Goal: Information Seeking & Learning: Find specific page/section

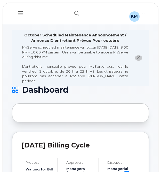
click at [65, 13] on header "Support Alerts Knowledge Base KM Kezia Mathew Read Only English Français Adjust…" at bounding box center [81, 14] width 156 height 22
click at [75, 14] on icon "button" at bounding box center [76, 13] width 5 height 5
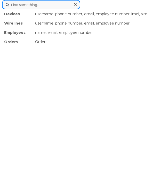
paste input "2269742317"
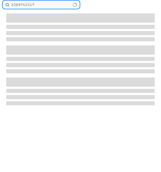
type input "2269742317"
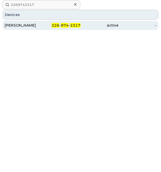
click at [34, 23] on div "GARY STRUZ" at bounding box center [24, 25] width 38 height 5
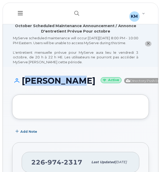
drag, startPoint x: 50, startPoint y: 95, endPoint x: 22, endPoint y: 87, distance: 28.5
click at [22, 85] on h1 "GARY STRUZ Active Directory Push Enabled" at bounding box center [91, 80] width 159 height 9
copy h1 "GARY STRUZ"
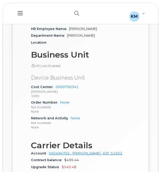
scroll to position [330, 0]
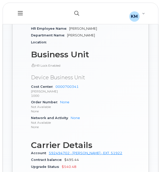
click at [82, 12] on button "button" at bounding box center [77, 13] width 17 height 15
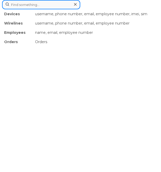
paste input "2269742334"
type input "2269742334"
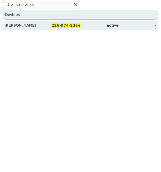
click at [54, 27] on div "226 - 974 - 2334" at bounding box center [62, 25] width 38 height 5
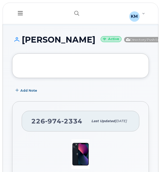
scroll to position [40, 0]
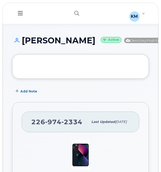
drag, startPoint x: 60, startPoint y: 56, endPoint x: 22, endPoint y: 44, distance: 40.0
click at [22, 44] on h1 "ANDREW GEORGE Active Directory Push Enabled" at bounding box center [91, 40] width 159 height 9
copy h1 "ANDREW GEORGE"
click at [45, 45] on h1 "ANDREW GEORGE Active Directory Push Enabled" at bounding box center [91, 40] width 159 height 9
drag, startPoint x: 58, startPoint y: 55, endPoint x: 21, endPoint y: 42, distance: 38.9
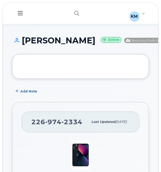
click at [21, 42] on h1 "ANDREW GEORGE Active Directory Push Enabled" at bounding box center [91, 40] width 159 height 9
copy h1 "ANDREW GEORGE"
click at [72, 11] on button "button" at bounding box center [77, 13] width 17 height 15
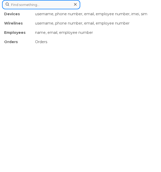
paste input "2269742430"
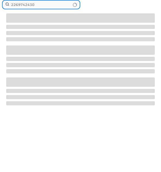
type input "2269742430"
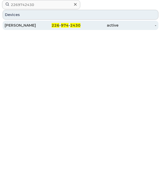
click at [81, 21] on div "active" at bounding box center [100, 25] width 38 height 9
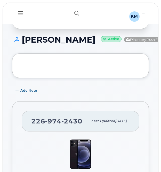
scroll to position [67, 0]
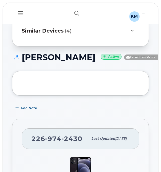
drag, startPoint x: 53, startPoint y: 67, endPoint x: 22, endPoint y: 55, distance: 33.6
copy h1 "[PERSON_NAME]"
click at [46, 96] on div at bounding box center [80, 83] width 137 height 25
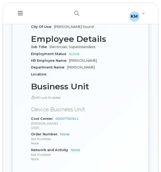
scroll to position [339, 0]
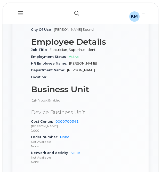
click at [77, 12] on icon "button" at bounding box center [76, 13] width 5 height 5
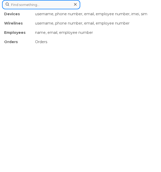
paste input "2269742527"
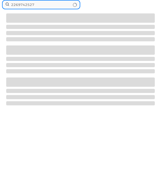
type input "2269742527"
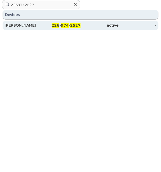
click at [63, 22] on div "226 - 974 - 2527" at bounding box center [62, 25] width 38 height 9
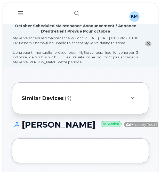
drag, startPoint x: 58, startPoint y: 139, endPoint x: 22, endPoint y: 129, distance: 37.6
click at [22, 129] on h1 "[PERSON_NAME] Active Directory Push Enabled" at bounding box center [91, 124] width 159 height 9
copy h1 "[PERSON_NAME]"
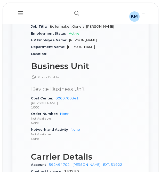
scroll to position [362, 0]
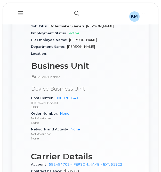
click at [76, 11] on icon "button" at bounding box center [76, 13] width 5 height 5
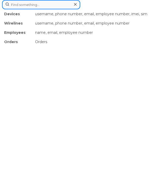
paste input "2269742564"
type input "2269742564"
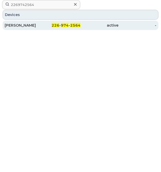
click at [44, 25] on div "226 - 974 - 2564" at bounding box center [62, 25] width 38 height 5
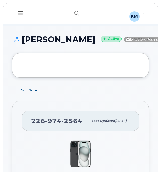
scroll to position [40, 0]
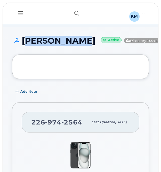
drag, startPoint x: 59, startPoint y: 52, endPoint x: 22, endPoint y: 44, distance: 38.6
click at [22, 44] on h1 "MEGH MISTRY Active Directory Push Enabled" at bounding box center [91, 40] width 159 height 9
copy h1 "MEGH MISTRY"
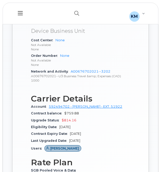
scroll to position [377, 0]
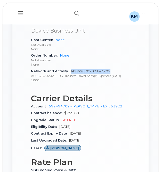
drag, startPoint x: 120, startPoint y: 87, endPoint x: 71, endPoint y: 91, distance: 49.8
click at [71, 84] on div "Network and Activity A00676702021--3202 A00676702021--U3 Business Travel &amp; …" at bounding box center [80, 76] width 99 height 16
copy link "A00676702021--3202"
click at [83, 67] on p "None" at bounding box center [80, 64] width 99 height 4
drag, startPoint x: 118, startPoint y: 89, endPoint x: 71, endPoint y: 90, distance: 47.6
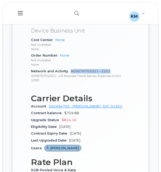
click at [71, 84] on div "Network and Activity A00676702021--3202 A00676702021--U3 Business Travel &amp; …" at bounding box center [80, 76] width 99 height 16
copy link "A00676702021--3202"
click at [78, 13] on icon "button" at bounding box center [76, 13] width 5 height 5
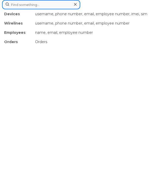
paste input "2269742582"
type input "2269742582"
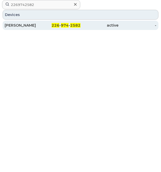
click at [58, 24] on span "226" at bounding box center [56, 25] width 8 height 5
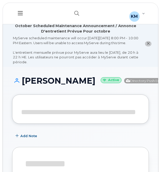
drag, startPoint x: 60, startPoint y: 50, endPoint x: 28, endPoint y: 31, distance: 37.3
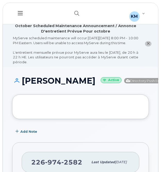
drag, startPoint x: 28, startPoint y: 31, endPoint x: 54, endPoint y: 86, distance: 60.9
click at [54, 85] on h1 "MICHAEL DE FILIPPIS Active Directory Push Enabled" at bounding box center [91, 80] width 159 height 9
drag, startPoint x: 61, startPoint y: 100, endPoint x: 23, endPoint y: 85, distance: 41.0
click at [23, 85] on div "MICHAEL DE FILIPPIS Active Directory Push Enabled" at bounding box center [80, 85] width 137 height 18
copy h1 "MICHAEL DE FILIPPIS"
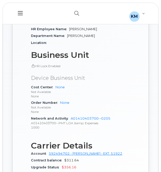
scroll to position [330, 0]
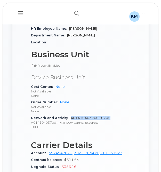
drag, startPoint x: 112, startPoint y: 135, endPoint x: 72, endPoint y: 135, distance: 40.8
click at [72, 131] on div "Network and Activity A01410403700--0205 A01410403700--PMT LOA &amp; Expenses 10…" at bounding box center [80, 123] width 99 height 16
copy link "A01410403700--0205"
click at [88, 81] on p "Device Business Unit" at bounding box center [80, 77] width 99 height 7
drag, startPoint x: 112, startPoint y: 135, endPoint x: 72, endPoint y: 136, distance: 40.3
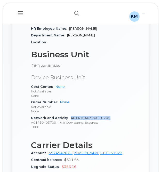
click at [72, 131] on div "Network and Activity A01410403700--0205 A01410403700--PMT LOA &amp; Expenses 10…" at bounding box center [80, 123] width 99 height 16
copy link "A01410403700--0205"
click at [77, 14] on icon "button" at bounding box center [76, 13] width 5 height 5
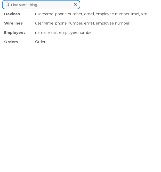
paste input "2269742666"
type input "2269742666"
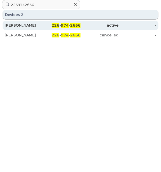
click at [75, 22] on div "226 - 974 - 2666" at bounding box center [62, 25] width 38 height 9
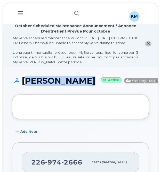
drag, startPoint x: 60, startPoint y: 97, endPoint x: 22, endPoint y: 85, distance: 40.6
click at [22, 85] on h1 "DYLAN MCCABE Active Directory Push Enabled" at bounding box center [91, 80] width 159 height 9
copy h1 "DYLAN MCCABE"
click at [25, 85] on h1 "DYLAN MCCABE Active Directory Push Enabled" at bounding box center [91, 80] width 159 height 9
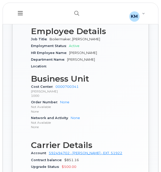
scroll to position [323, 0]
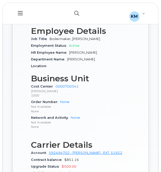
click at [75, 13] on icon "button" at bounding box center [76, 13] width 5 height 5
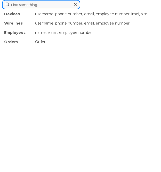
paste input "2269742681"
type input "2269742681"
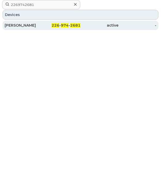
click at [61, 22] on div "226 - 974 - 2681" at bounding box center [62, 25] width 38 height 9
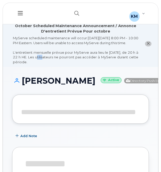
drag, startPoint x: 61, startPoint y: 62, endPoint x: 51, endPoint y: 61, distance: 9.9
click at [51, 61] on div "MyServe scheduled maintenance will occur [DATE][DATE] 8:00 PM - 10:00 PM Easter…" at bounding box center [76, 50] width 126 height 29
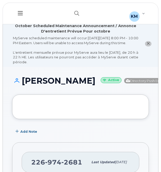
drag, startPoint x: 51, startPoint y: 61, endPoint x: 59, endPoint y: 91, distance: 31.3
click at [59, 85] on h1 "[PERSON_NAME] Active Directory Push Enabled" at bounding box center [91, 80] width 159 height 9
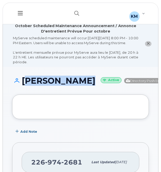
drag, startPoint x: 56, startPoint y: 94, endPoint x: 22, endPoint y: 84, distance: 35.3
click at [22, 84] on h1 "[PERSON_NAME] Active Directory Push Enabled" at bounding box center [91, 80] width 159 height 9
copy h1 "[PERSON_NAME]"
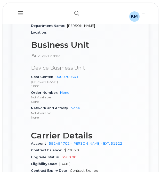
scroll to position [363, 0]
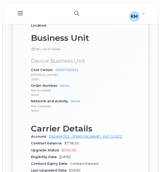
click at [78, 14] on icon "button" at bounding box center [76, 13] width 5 height 5
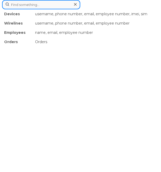
paste input "2269742686"
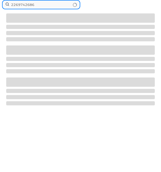
type input "2269742686"
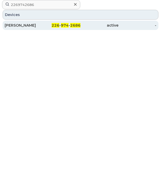
click at [50, 22] on div "226 - 974 - 2686" at bounding box center [62, 25] width 38 height 9
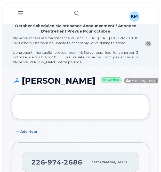
drag, startPoint x: 80, startPoint y: 99, endPoint x: 24, endPoint y: 87, distance: 56.9
click at [24, 85] on h1 "[PERSON_NAME] Active Directory Push Enabled" at bounding box center [91, 80] width 159 height 9
copy h1 "[PERSON_NAME]"
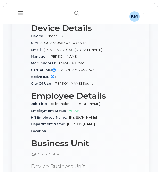
scroll to position [324, 0]
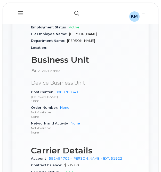
click at [72, 11] on button "button" at bounding box center [77, 13] width 17 height 15
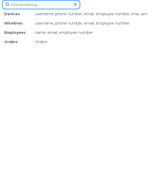
paste input "2269742735"
type input "2269742735"
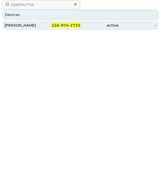
click at [66, 27] on span "974" at bounding box center [65, 25] width 8 height 5
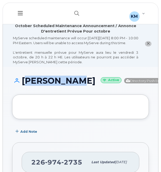
drag, startPoint x: 53, startPoint y: 100, endPoint x: 22, endPoint y: 84, distance: 35.3
click at [22, 84] on div "[PERSON_NAME] Active Directory Push Enabled" at bounding box center [80, 85] width 137 height 18
copy h1 "[PERSON_NAME]"
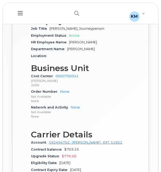
scroll to position [327, 0]
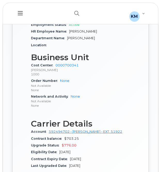
click at [80, 78] on div "Cost Center 0000700341 [PERSON_NAME] Power 1000" at bounding box center [80, 70] width 99 height 16
click at [76, 12] on icon "button" at bounding box center [76, 13] width 5 height 5
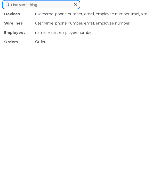
paste input "2269742784"
type input "2269742784"
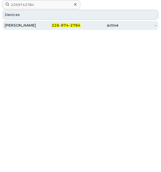
click at [38, 26] on div "[PERSON_NAME]" at bounding box center [24, 25] width 38 height 5
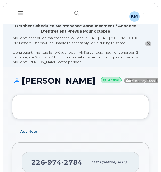
drag, startPoint x: 66, startPoint y: 96, endPoint x: 22, endPoint y: 88, distance: 44.7
click at [22, 85] on h1 "DAVID LAPORTE Active Directory Push Enabled" at bounding box center [91, 80] width 159 height 9
copy h1 "DAVID LAPORTE"
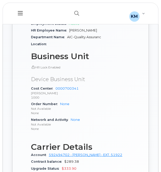
scroll to position [329, 0]
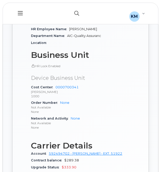
click at [77, 15] on icon "button" at bounding box center [76, 13] width 5 height 5
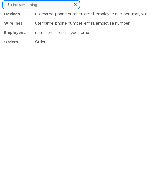
paste input "2269742881"
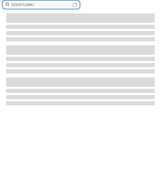
type input "2269742881"
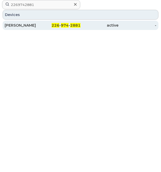
click at [28, 27] on div "RENAUD BRIDEAU" at bounding box center [24, 25] width 38 height 5
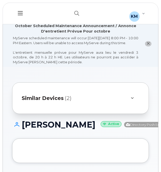
drag, startPoint x: 60, startPoint y: 136, endPoint x: 22, endPoint y: 128, distance: 38.8
click at [22, 128] on h1 "RENAUD BRIDEAU Active Directory Push Enabled" at bounding box center [91, 124] width 159 height 9
copy h1 "[PERSON_NAME]"
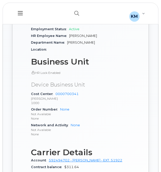
scroll to position [367, 0]
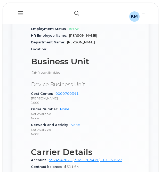
click at [77, 14] on icon "button" at bounding box center [76, 13] width 5 height 5
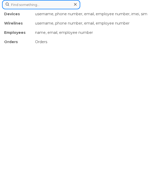
paste input "2269742886"
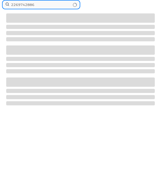
type input "2269742886"
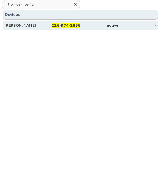
click at [51, 26] on div "226 - 974 - 2886" at bounding box center [62, 25] width 38 height 5
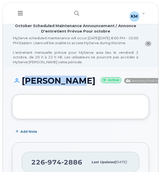
drag, startPoint x: 51, startPoint y: 103, endPoint x: 23, endPoint y: 85, distance: 32.8
click at [23, 85] on div "[PERSON_NAME] Active Directory Push Enabled" at bounding box center [80, 85] width 137 height 18
copy h1 "[PERSON_NAME]"
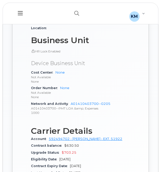
scroll to position [344, 0]
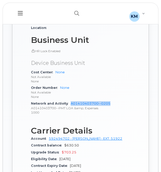
drag, startPoint x: 119, startPoint y: 120, endPoint x: 71, endPoint y: 119, distance: 48.1
click at [71, 116] on div "Network and Activity A01410403700--0205 A01410403700--PMT LOA &amp; Expenses 10…" at bounding box center [80, 108] width 99 height 16
copy link "A01410403700--0205"
click at [51, 99] on p "None" at bounding box center [80, 97] width 99 height 4
drag, startPoint x: 116, startPoint y: 121, endPoint x: 70, endPoint y: 120, distance: 46.5
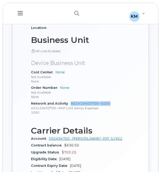
click at [70, 116] on div "Network and Activity A01410403700--0205 A01410403700--PMT LOA &amp; Expenses 10…" at bounding box center [80, 108] width 99 height 16
copy link "A01410403700--0205"
click at [81, 8] on button "button" at bounding box center [77, 13] width 17 height 15
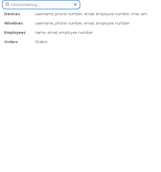
paste input "2269742890"
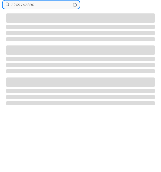
type input "2269742890"
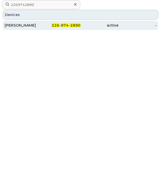
click at [25, 23] on div "[PERSON_NAME]" at bounding box center [24, 25] width 38 height 5
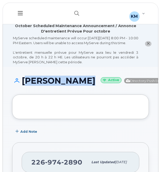
drag, startPoint x: 64, startPoint y: 96, endPoint x: 23, endPoint y: 86, distance: 41.4
click at [23, 85] on h1 "DEAN PARSONS Active Directory Push Enabled" at bounding box center [91, 80] width 159 height 9
copy h1 "DEAN PARSONS"
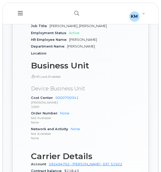
scroll to position [320, 0]
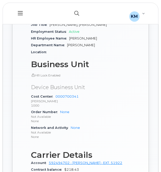
click at [78, 14] on icon "button" at bounding box center [76, 13] width 5 height 5
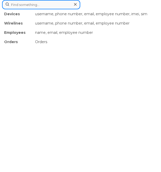
paste input "2269742891"
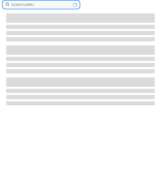
type input "2269742891"
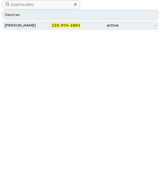
click at [35, 26] on div "KURTIS KNAPTON" at bounding box center [24, 25] width 38 height 5
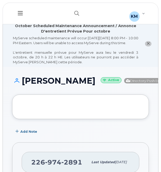
drag, startPoint x: 66, startPoint y: 100, endPoint x: 24, endPoint y: 88, distance: 43.4
click at [24, 88] on div "[PERSON_NAME] Active Directory Push Enabled" at bounding box center [80, 85] width 137 height 18
copy h1 "[PERSON_NAME]"
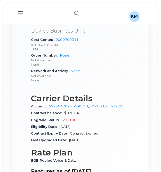
scroll to position [393, 0]
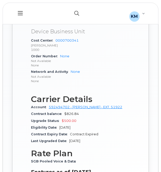
click at [73, 13] on button "button" at bounding box center [77, 13] width 17 height 15
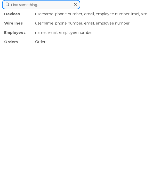
paste input "2269742917"
type input "2269742917"
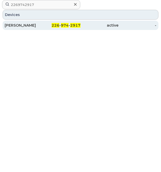
click at [38, 25] on div "[PERSON_NAME]" at bounding box center [24, 25] width 38 height 5
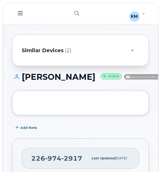
scroll to position [48, 0]
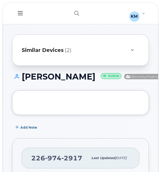
click at [55, 81] on h1 "[PERSON_NAME] Active Directory Push Enabled" at bounding box center [91, 76] width 159 height 9
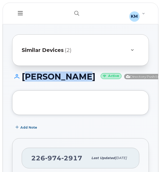
drag, startPoint x: 57, startPoint y: 93, endPoint x: 24, endPoint y: 78, distance: 35.8
click at [24, 78] on h1 "[PERSON_NAME] Active Directory Push Enabled" at bounding box center [91, 76] width 159 height 9
copy h1 "[PERSON_NAME]"
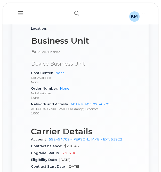
scroll to position [388, 0]
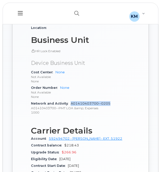
drag, startPoint x: 112, startPoint y: 124, endPoint x: 71, endPoint y: 123, distance: 41.4
click at [71, 115] on span "A01410403700--0205 A01410403700--PMT LOA &amp; Expenses 1000" at bounding box center [80, 108] width 99 height 13
copy link "A01410403700--0205"
click at [116, 95] on p "Not Available" at bounding box center [80, 92] width 99 height 4
drag, startPoint x: 112, startPoint y: 121, endPoint x: 72, endPoint y: 119, distance: 40.4
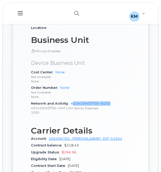
click at [72, 116] on div "Network and Activity A01410403700--0205 A01410403700--PMT LOA &amp; Expenses 10…" at bounding box center [80, 108] width 99 height 16
copy link "01410403700--0205"
click at [74, 12] on icon "button" at bounding box center [76, 13] width 5 height 5
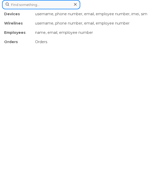
paste input "2269745013"
type input "2269745013"
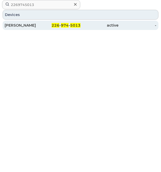
click at [48, 26] on div "226 - 974 - 5013" at bounding box center [62, 25] width 38 height 5
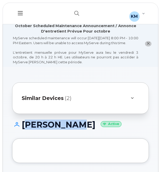
drag, startPoint x: 78, startPoint y: 128, endPoint x: 24, endPoint y: 129, distance: 53.2
click at [24, 129] on h1 "CORY JAMES Active" at bounding box center [80, 124] width 137 height 9
copy h1 "CORY JAMES"
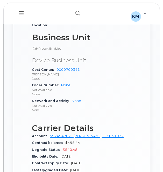
scroll to position [391, 0]
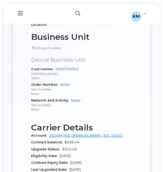
click at [77, 12] on icon "button" at bounding box center [77, 13] width 5 height 5
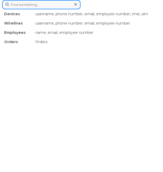
paste input "2269745036"
type input "2269745036"
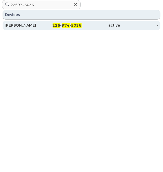
click at [48, 27] on div "226 - 974 - 5036" at bounding box center [62, 25] width 38 height 5
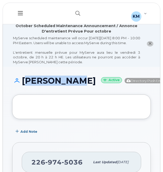
drag, startPoint x: 57, startPoint y: 92, endPoint x: 23, endPoint y: 87, distance: 34.5
click at [23, 85] on h1 "ALEX HOGAN Active Directory Push Enabled" at bounding box center [91, 80] width 159 height 9
copy h1 "[PERSON_NAME]"
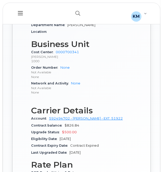
scroll to position [357, 0]
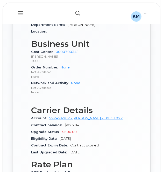
click at [77, 11] on icon "button" at bounding box center [77, 13] width 5 height 5
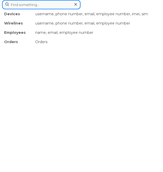
paste input "2269745087"
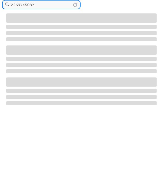
type input "2269745087"
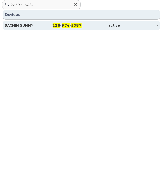
click at [23, 25] on div "SACHIN SUNNY" at bounding box center [24, 25] width 38 height 5
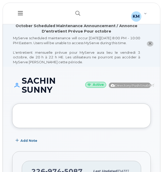
drag, startPoint x: 52, startPoint y: 100, endPoint x: 20, endPoint y: 84, distance: 35.8
click at [20, 84] on div "SACHIN SUNNY Active Directory Push Enabled" at bounding box center [81, 89] width 138 height 27
copy h1 "SACHIN SUNNY"
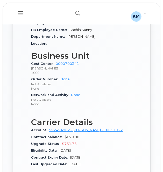
scroll to position [338, 0]
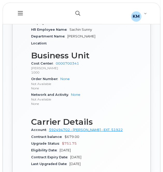
click at [74, 15] on button "button" at bounding box center [77, 13] width 17 height 15
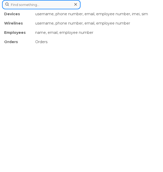
paste input "2269745109"
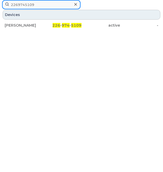
type input "2269745109"
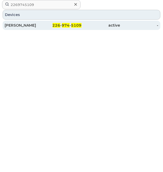
click at [60, 26] on span "226" at bounding box center [56, 25] width 8 height 5
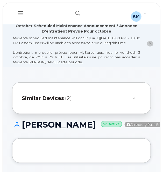
drag, startPoint x: 76, startPoint y: 146, endPoint x: 20, endPoint y: 129, distance: 57.8
click at [20, 129] on div "[PERSON_NAME] Active Directory Push Enabled" at bounding box center [81, 129] width 138 height 18
copy h1 "[PERSON_NAME]"
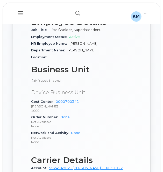
scroll to position [359, 0]
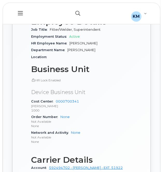
click at [77, 15] on icon "button" at bounding box center [77, 13] width 5 height 5
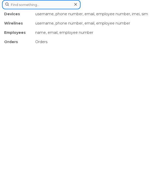
paste input "2269745158"
type input "2269745158"
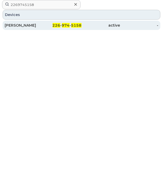
click at [42, 29] on div "[PERSON_NAME]" at bounding box center [24, 25] width 38 height 9
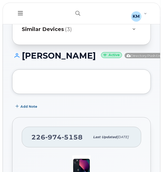
scroll to position [29, 0]
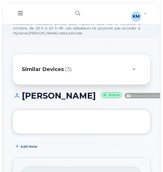
drag, startPoint x: 61, startPoint y: 112, endPoint x: 22, endPoint y: 102, distance: 40.2
click at [22, 100] on h1 "[PERSON_NAME] Active Directory Push Enabled" at bounding box center [91, 95] width 159 height 9
copy h1 "[PERSON_NAME]"
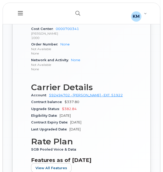
scroll to position [431, 0]
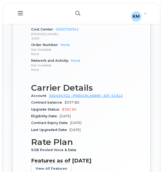
click at [76, 13] on icon "button" at bounding box center [77, 13] width 5 height 5
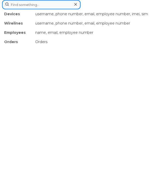
paste input "2269745198"
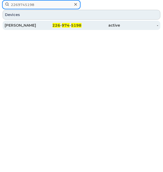
type input "2269745198"
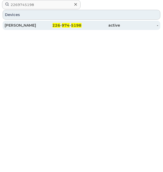
click at [49, 23] on div "226 - 974 - 5198" at bounding box center [62, 25] width 38 height 5
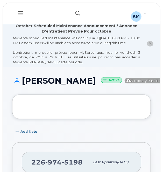
click at [77, 12] on icon "button" at bounding box center [77, 13] width 5 height 5
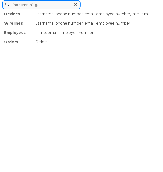
paste input "2269745198"
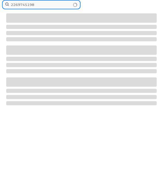
type input "2269745198"
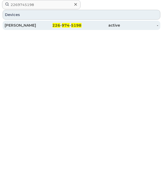
click at [57, 25] on span "226" at bounding box center [56, 25] width 8 height 5
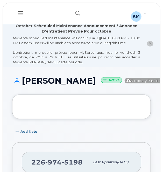
drag, startPoint x: 71, startPoint y: 97, endPoint x: 22, endPoint y: 81, distance: 50.8
click at [22, 81] on h1 "CHRISTOPHER HUOVINEN Active Directory Push Enabled" at bounding box center [91, 80] width 159 height 9
copy h1 "CHRISTOPHER HUOVINEN"
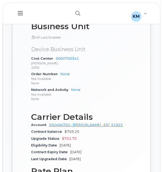
scroll to position [358, 0]
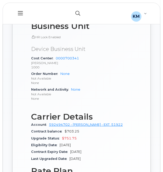
click at [74, 11] on button "button" at bounding box center [77, 13] width 17 height 15
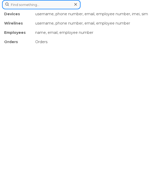
paste input "2269745217"
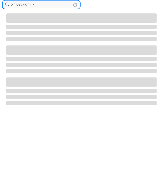
type input "2269745217"
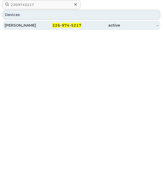
click at [50, 26] on div "226 - 974 - 5217" at bounding box center [62, 25] width 38 height 5
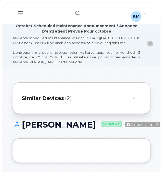
drag, startPoint x: 91, startPoint y: 136, endPoint x: 24, endPoint y: 129, distance: 67.3
click at [24, 129] on h1 "BRANDON CHARBONNEAU Active Directory Push Enabled" at bounding box center [91, 124] width 159 height 9
copy h1 "BRANDON CHARBONNEAU"
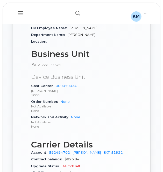
scroll to position [420, 0]
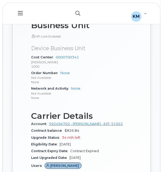
click at [77, 17] on button "button" at bounding box center [77, 13] width 17 height 15
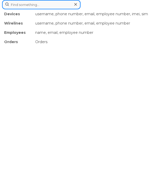
paste input "2269745253"
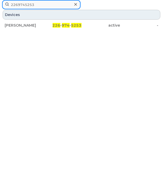
type input "2269745253"
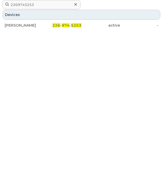
click at [72, 30] on div "AHMAD HALABI 226 - 974 - 5253 active -" at bounding box center [81, 25] width 158 height 10
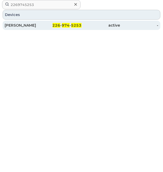
click at [69, 27] on span "974" at bounding box center [66, 25] width 8 height 5
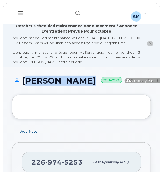
drag, startPoint x: 59, startPoint y: 98, endPoint x: 24, endPoint y: 86, distance: 36.9
click at [24, 85] on h1 "[PERSON_NAME] Active Directory Push Enabled" at bounding box center [91, 80] width 159 height 9
copy h1 "[PERSON_NAME]"
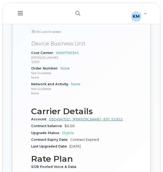
scroll to position [364, 0]
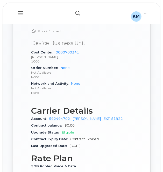
click at [70, 11] on button "button" at bounding box center [77, 13] width 17 height 15
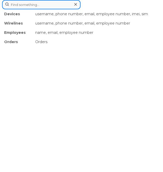
paste input "2269745291"
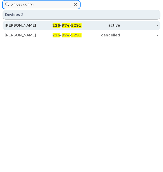
type input "2269745291"
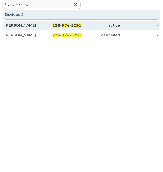
click at [46, 28] on div "226 - 974 - 5291" at bounding box center [62, 25] width 38 height 5
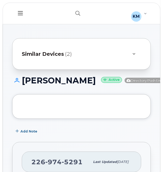
scroll to position [44, 0]
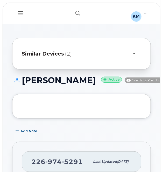
drag, startPoint x: 58, startPoint y: 95, endPoint x: 22, endPoint y: 86, distance: 37.0
click at [22, 85] on h1 "JEFFREY BOSTON Active Directory Push Enabled" at bounding box center [91, 80] width 159 height 9
copy h1 "JEFFREY BOSTON"
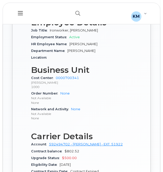
scroll to position [371, 0]
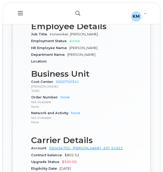
click at [79, 11] on icon "button" at bounding box center [77, 13] width 5 height 5
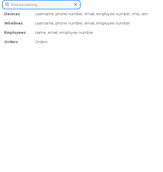
paste input "2269745317"
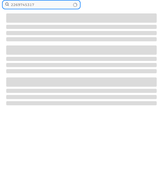
type input "2269745317"
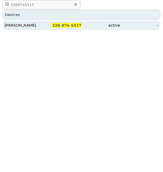
click at [26, 22] on div "DANIEL KROPF" at bounding box center [24, 25] width 38 height 9
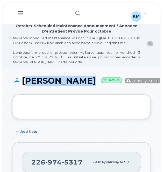
drag, startPoint x: 53, startPoint y: 94, endPoint x: 23, endPoint y: 86, distance: 30.7
click at [23, 85] on h1 "[PERSON_NAME] Active Directory Push Enabled" at bounding box center [91, 80] width 159 height 9
copy h1 "[PERSON_NAME]"
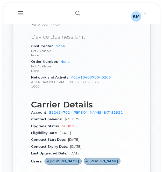
scroll to position [371, 0]
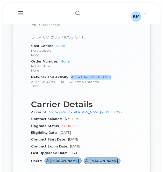
drag, startPoint x: 70, startPoint y: 95, endPoint x: 114, endPoint y: 96, distance: 44.2
click at [114, 90] on div "Network and Activity A01410403700--0205 A01410403700--PMT LOA &amp; Expenses 10…" at bounding box center [81, 82] width 101 height 16
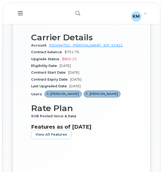
scroll to position [437, 0]
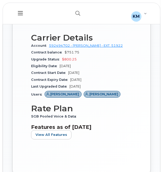
copy link "A01410403700--0205"
click at [74, 9] on button "button" at bounding box center [77, 13] width 17 height 15
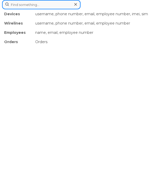
paste input "2269745335"
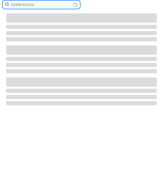
type input "2269745335"
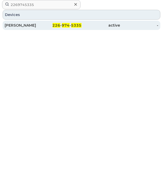
click at [39, 27] on div "[PERSON_NAME]" at bounding box center [24, 25] width 38 height 5
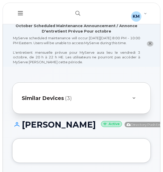
drag, startPoint x: 81, startPoint y: 138, endPoint x: 21, endPoint y: 128, distance: 60.0
click at [21, 128] on h1 "[PERSON_NAME] Active Directory Push Enabled" at bounding box center [91, 124] width 159 height 9
copy h1 "[PERSON_NAME]"
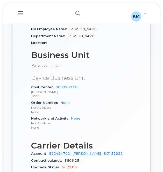
scroll to position [378, 0]
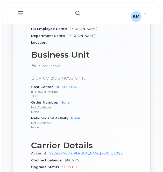
click at [78, 10] on button "button" at bounding box center [77, 13] width 17 height 15
paste input "2269745337"
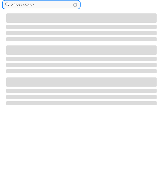
type input "2269745337"
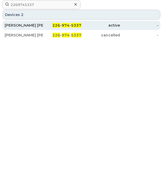
click at [41, 24] on div "[PERSON_NAME] [PERSON_NAME]" at bounding box center [24, 25] width 38 height 5
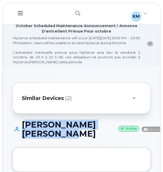
drag, startPoint x: 71, startPoint y: 148, endPoint x: 21, endPoint y: 130, distance: 53.4
click at [21, 130] on h1 "[PERSON_NAME] [PERSON_NAME] Active Directory Push Enabled" at bounding box center [91, 129] width 159 height 18
copy h1 "[PERSON_NAME] [PERSON_NAME]"
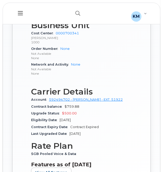
scroll to position [418, 0]
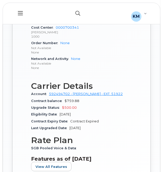
click at [75, 14] on icon "button" at bounding box center [77, 13] width 5 height 5
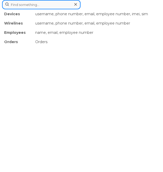
paste input "2269745370"
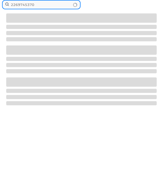
type input "2269745370"
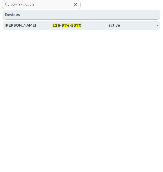
click at [54, 29] on div "226 - 974 - 5370" at bounding box center [62, 25] width 38 height 9
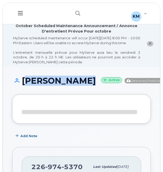
drag, startPoint x: 62, startPoint y: 96, endPoint x: 20, endPoint y: 85, distance: 43.5
click at [20, 85] on h1 "[PERSON_NAME] Active Directory Push Enabled" at bounding box center [91, 80] width 159 height 9
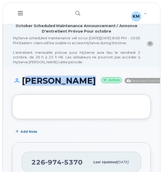
copy h1 "[PERSON_NAME]"
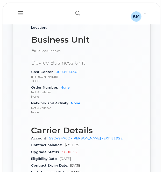
scroll to position [343, 0]
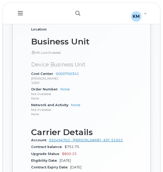
click at [73, 10] on button "button" at bounding box center [77, 13] width 17 height 15
paste input "2269745376"
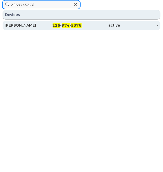
type input "2269745376"
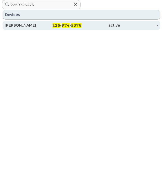
click at [33, 27] on div "[PERSON_NAME]" at bounding box center [24, 25] width 38 height 5
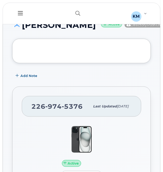
scroll to position [99, 0]
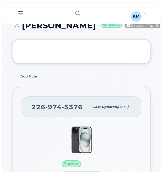
click at [44, 39] on div "[PERSON_NAME] Active Directory Push Enabled" at bounding box center [81, 30] width 138 height 18
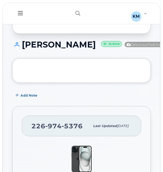
scroll to position [79, 0]
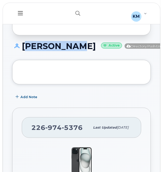
drag, startPoint x: 60, startPoint y: 59, endPoint x: 23, endPoint y: 51, distance: 37.4
click at [23, 51] on h1 "KEN BARBER Active Directory Push Enabled" at bounding box center [91, 46] width 159 height 9
copy h1 "KEN BARBER"
click at [22, 51] on h1 "KEN BARBER Active Directory Push Enabled" at bounding box center [91, 46] width 159 height 9
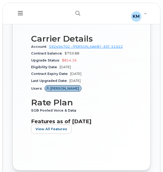
scroll to position [479, 0]
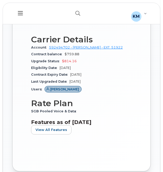
drag, startPoint x: 116, startPoint y: 29, endPoint x: 71, endPoint y: 28, distance: 45.0
click at [71, 25] on div "Network and Activity A01777404700--0205 A01777404700--PMT LOA &amp; Expenses - …" at bounding box center [81, 17] width 101 height 16
copy link "A01777404700--0205"
click at [51, 14] on span "Network and Activity" at bounding box center [51, 12] width 40 height 4
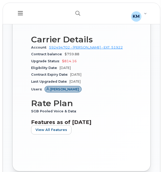
drag, startPoint x: 112, startPoint y: 30, endPoint x: 70, endPoint y: 28, distance: 42.2
click at [70, 25] on div "Network and Activity A01777404700--0205 A01777404700--PMT LOA &amp; Expenses - …" at bounding box center [81, 17] width 101 height 16
copy link "A01777404700--0205"
click at [79, 17] on button "button" at bounding box center [77, 13] width 17 height 15
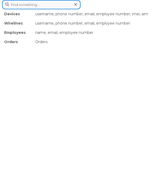
paste input "2269745452"
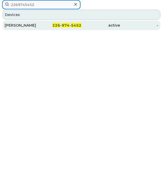
type input "2269745452"
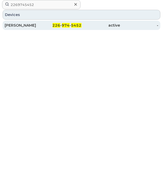
click at [41, 22] on div "CAMERON WHALE" at bounding box center [24, 25] width 38 height 9
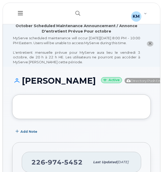
drag, startPoint x: 58, startPoint y: 100, endPoint x: 20, endPoint y: 88, distance: 40.1
click at [20, 88] on div "CAMERON WHALE Active Directory Push Enabled" at bounding box center [81, 85] width 138 height 18
copy h1 "[PERSON_NAME]"
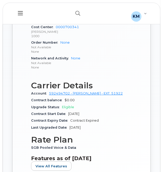
scroll to position [388, 0]
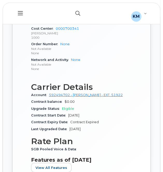
click at [80, 9] on button "button" at bounding box center [77, 13] width 17 height 15
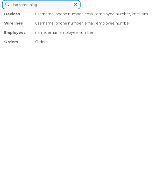
paste input "2269745502"
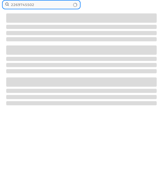
type input "2269745502"
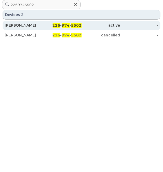
click at [67, 24] on span "974" at bounding box center [66, 25] width 8 height 5
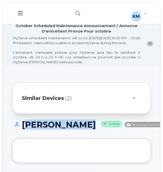
drag, startPoint x: 58, startPoint y: 141, endPoint x: 22, endPoint y: 128, distance: 38.0
click at [22, 128] on h1 "[PERSON_NAME] Active Directory Push Enabled" at bounding box center [91, 124] width 159 height 9
copy h1 "[PERSON_NAME]"
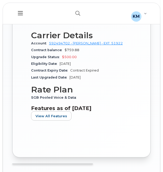
scroll to position [483, 0]
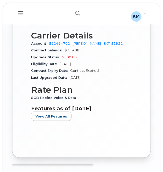
drag, startPoint x: 111, startPoint y: 25, endPoint x: 71, endPoint y: 28, distance: 40.4
click at [71, 21] on div "Network and Activity A01410403700--0205 A01410403700--PMT LOA &amp; Expenses 10…" at bounding box center [81, 13] width 101 height 16
copy link "A01410403700--0205"
click at [80, 20] on p "1000" at bounding box center [81, 17] width 101 height 4
drag, startPoint x: 111, startPoint y: 26, endPoint x: 71, endPoint y: 28, distance: 40.6
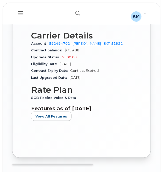
click at [71, 21] on div "Network and Activity A01410403700--0205 A01410403700--PMT LOA &amp; Expenses 10…" at bounding box center [81, 13] width 101 height 16
copy link "A01410403700--0205"
click at [72, 10] on button "button" at bounding box center [77, 13] width 17 height 15
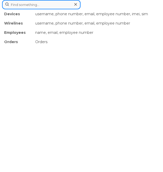
paste input "2269745668"
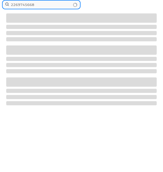
type input "2269745668"
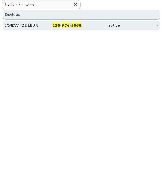
click at [48, 28] on div "226 - 974 - 5668" at bounding box center [62, 25] width 38 height 9
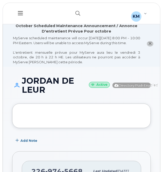
drag, startPoint x: 43, startPoint y: 102, endPoint x: 20, endPoint y: 83, distance: 30.0
drag, startPoint x: 20, startPoint y: 83, endPoint x: 13, endPoint y: 72, distance: 13.5
drag, startPoint x: 45, startPoint y: 95, endPoint x: 23, endPoint y: 86, distance: 23.7
click at [23, 86] on h1 "JORDAN DE LEUR Active Directory Push Enabled" at bounding box center [81, 85] width 138 height 18
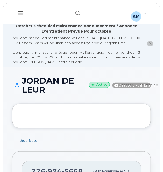
copy h1 "JORDAN DE LEUR"
click at [49, 83] on h1 "JORDAN DE LEUR Active Directory Push Enabled" at bounding box center [81, 85] width 138 height 18
drag, startPoint x: 54, startPoint y: 95, endPoint x: 22, endPoint y: 79, distance: 35.4
copy h1 "JORDAN DE LEUR"
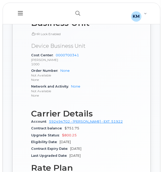
scroll to position [370, 0]
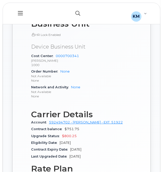
click at [74, 14] on button "button" at bounding box center [77, 13] width 17 height 15
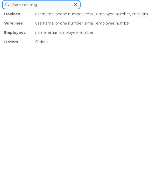
paste input "2269745784"
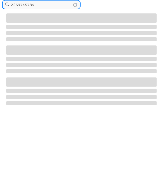
type input "2269745784"
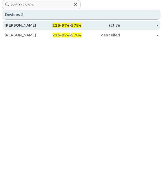
click at [45, 27] on div "226 - 974 - 5784" at bounding box center [62, 25] width 38 height 5
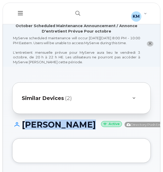
drag, startPoint x: 62, startPoint y: 137, endPoint x: 23, endPoint y: 132, distance: 39.1
click at [23, 129] on h1 "[PERSON_NAME] Active Directory Push Enabled" at bounding box center [91, 124] width 159 height 9
copy h1 "[PERSON_NAME]"
click at [32, 129] on h1 "[PERSON_NAME] Active Directory Push Enabled" at bounding box center [91, 124] width 159 height 9
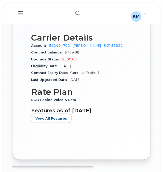
scroll to position [482, 0]
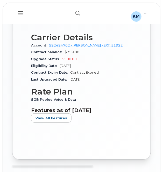
drag, startPoint x: 114, startPoint y: 27, endPoint x: 71, endPoint y: 29, distance: 42.4
click at [71, 23] on div "Network and Activity A01410403700--0205 A01410403700--PMT LOA &amp; Expenses 10…" at bounding box center [81, 15] width 101 height 16
copy link "A01410403700--0205"
drag, startPoint x: 112, startPoint y: 28, endPoint x: 71, endPoint y: 28, distance: 40.8
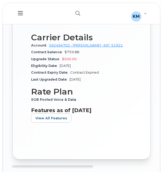
click at [71, 23] on div "Network and Activity A01410403700--0205 A01410403700--PMT LOA &amp; Expenses 10…" at bounding box center [81, 15] width 101 height 16
copy link "A01410403700--0205"
click at [80, 12] on button "button" at bounding box center [77, 13] width 17 height 15
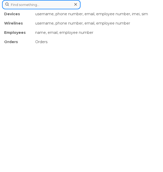
paste input "2269745785"
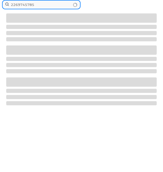
type input "2269745785"
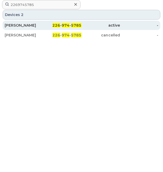
click at [29, 26] on div "[PERSON_NAME]" at bounding box center [24, 25] width 38 height 5
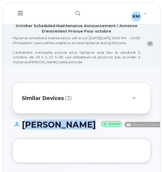
drag, startPoint x: 61, startPoint y: 140, endPoint x: 24, endPoint y: 132, distance: 38.6
click at [24, 129] on h1 "[PERSON_NAME] Active Directory Push Enabled" at bounding box center [91, 124] width 159 height 9
copy h1 "[PERSON_NAME]"
click at [25, 129] on h1 "[PERSON_NAME] Active Directory Push Enabled" at bounding box center [91, 124] width 159 height 9
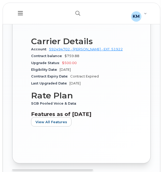
scroll to position [478, 0]
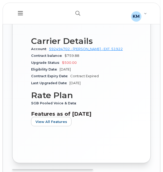
drag, startPoint x: 111, startPoint y: 30, endPoint x: 71, endPoint y: 32, distance: 40.1
click at [71, 26] on div "Network and Activity A01410403700--0205 A01410403700--PMT LOA &amp; Expenses 10…" at bounding box center [81, 19] width 101 height 16
copy link "A01410403700--0205"
click at [77, 9] on button "button" at bounding box center [77, 13] width 17 height 15
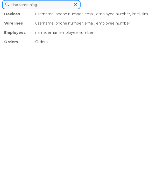
paste input "2269745822"
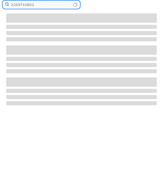
type input "2269745822"
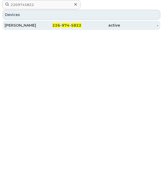
click at [55, 28] on div "226 - 974 - 5822" at bounding box center [62, 25] width 38 height 9
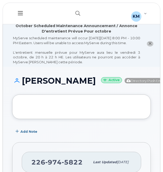
drag, startPoint x: 56, startPoint y: 103, endPoint x: 32, endPoint y: 88, distance: 28.9
click at [32, 88] on div "RODNEY PIERCEY Active Directory Push Enabled" at bounding box center [81, 85] width 138 height 18
drag, startPoint x: 32, startPoint y: 88, endPoint x: 23, endPoint y: 87, distance: 8.6
click at [23, 85] on h1 "RODNEY PIERCEY Active Directory Push Enabled" at bounding box center [91, 80] width 159 height 9
copy h1 "RODNEY PIERCEY"
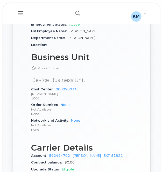
scroll to position [337, 0]
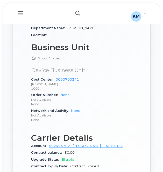
click at [79, 9] on button "button" at bounding box center [77, 13] width 17 height 15
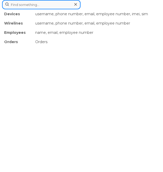
paste input "2269745870"
type input "2269745870"
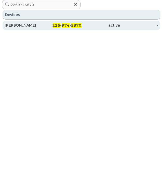
click at [55, 27] on span "226" at bounding box center [56, 25] width 8 height 5
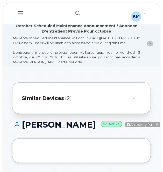
drag, startPoint x: 73, startPoint y: 141, endPoint x: 24, endPoint y: 127, distance: 50.9
click at [24, 127] on h1 "[PERSON_NAME] Active Directory Push Enabled" at bounding box center [91, 124] width 159 height 9
copy h1 "[PERSON_NAME]"
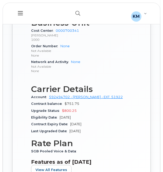
scroll to position [398, 0]
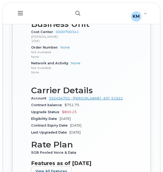
click at [78, 9] on button "button" at bounding box center [77, 13] width 17 height 15
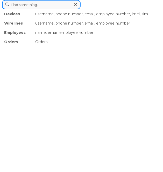
paste input "2269745944"
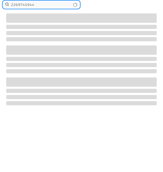
type input "2269745944"
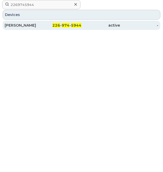
click at [35, 24] on div "DOUGLAS HOGAN" at bounding box center [24, 25] width 38 height 5
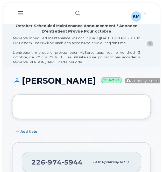
drag, startPoint x: 58, startPoint y: 99, endPoint x: 24, endPoint y: 87, distance: 36.5
click at [24, 85] on h1 "DOUGLAS HOGAN Active Directory Push Enabled" at bounding box center [91, 80] width 159 height 9
copy h1 "DOUGLAS HOGAN"
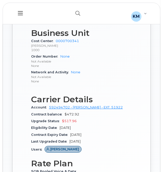
scroll to position [352, 0]
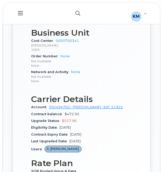
click at [74, 12] on button "button" at bounding box center [77, 13] width 17 height 15
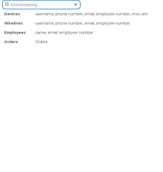
paste input "2269746079"
type input "2269746079"
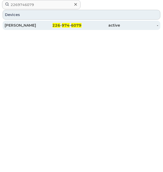
click at [29, 25] on div "DEAN HRBAK" at bounding box center [24, 25] width 38 height 5
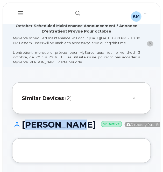
drag, startPoint x: 59, startPoint y: 140, endPoint x: 21, endPoint y: 129, distance: 39.5
click at [21, 129] on h1 "DEAN HRBAK Active Directory Push Enabled" at bounding box center [91, 124] width 159 height 9
copy h1 "DEAN HRBAK"
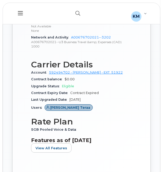
scroll to position [476, 0]
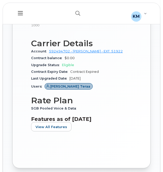
drag, startPoint x: 112, startPoint y: 35, endPoint x: 70, endPoint y: 32, distance: 42.5
click at [70, 29] on div "Network and Activity A00676702021--3202 A00676702021--U3 Business Travel &amp; …" at bounding box center [81, 21] width 101 height 16
copy link "A00676702021--3202"
drag, startPoint x: 113, startPoint y: 34, endPoint x: 71, endPoint y: 32, distance: 41.9
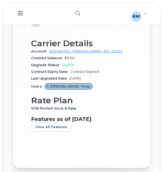
click at [71, 29] on div "Network and Activity A00676702021--3202 A00676702021--U3 Business Travel &amp; …" at bounding box center [81, 21] width 101 height 16
copy link "A00676702021--3202"
drag, startPoint x: 114, startPoint y: 35, endPoint x: 71, endPoint y: 33, distance: 42.5
click at [71, 29] on div "Network and Activity A00676702021--3202 A00676702021--U3 Business Travel &amp; …" at bounding box center [81, 21] width 101 height 16
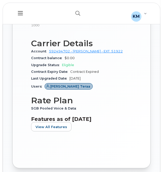
copy link "A00676702021--3202"
click at [66, 29] on div "Network and Activity A00676702021--3202 A00676702021--U3 Business Travel &amp; …" at bounding box center [81, 21] width 101 height 16
click at [73, 15] on button "button" at bounding box center [77, 13] width 17 height 15
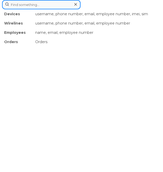
paste input "2269746081"
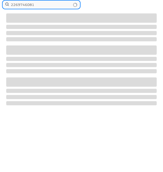
type input "2269746081"
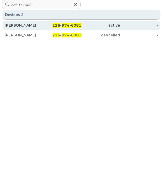
click at [41, 27] on div "MIKEY SCHILZ" at bounding box center [24, 25] width 38 height 5
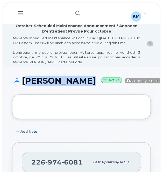
drag, startPoint x: 58, startPoint y: 102, endPoint x: 21, endPoint y: 87, distance: 40.1
click at [21, 87] on div "[PERSON_NAME] Active Directory Push Enabled" at bounding box center [81, 85] width 138 height 18
copy h1 "[PERSON_NAME]"
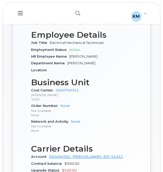
scroll to position [307, 0]
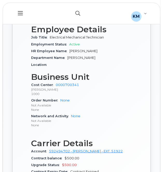
click at [78, 14] on icon "button" at bounding box center [77, 13] width 5 height 5
paste input "2269746084"
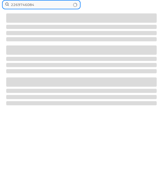
type input "2269746084"
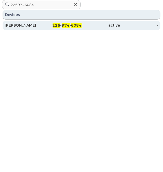
click at [48, 23] on div "226 - 974 - 6084" at bounding box center [62, 25] width 38 height 5
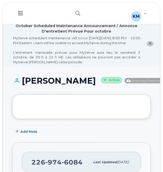
drag, startPoint x: 68, startPoint y: 97, endPoint x: 23, endPoint y: 89, distance: 45.3
click at [23, 85] on h1 "[PERSON_NAME] Active Directory Push Enabled" at bounding box center [91, 80] width 159 height 9
copy h1 "[PERSON_NAME]"
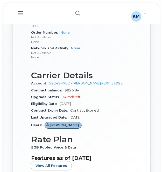
scroll to position [390, 0]
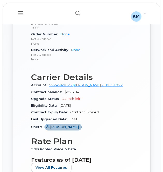
drag, startPoint x: 80, startPoint y: 37, endPoint x: 55, endPoint y: 37, distance: 25.1
click at [55, 31] on div "Cost Center 0000700341 Bruce Power 1000" at bounding box center [81, 24] width 101 height 16
copy link "0000700341"
click at [56, 30] on p "1000" at bounding box center [81, 28] width 101 height 4
click at [73, 11] on button "button" at bounding box center [77, 13] width 17 height 15
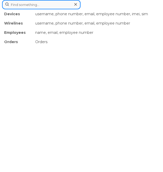
paste input "2269746101"
type input "2269746101"
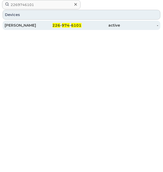
click at [75, 25] on span "6101" at bounding box center [76, 25] width 10 height 5
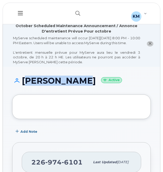
drag, startPoint x: 80, startPoint y: 86, endPoint x: 22, endPoint y: 82, distance: 57.2
click at [22, 82] on h1 "RICKEY BUSH Active" at bounding box center [81, 80] width 138 height 9
copy h1 "RICKEY BUSH"
click at [35, 94] on div "RICKEY BUSH Active" at bounding box center [81, 85] width 138 height 18
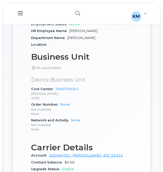
scroll to position [338, 0]
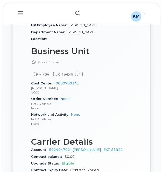
click at [75, 9] on button "button" at bounding box center [77, 13] width 17 height 15
paste input "2269746196"
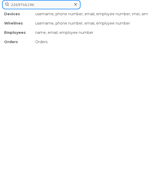
type input "2269746196"
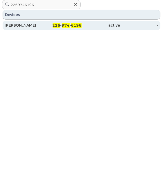
click at [52, 24] on div "226 - 974 - 6196" at bounding box center [62, 25] width 38 height 5
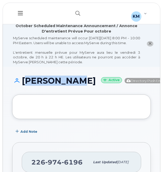
drag, startPoint x: 50, startPoint y: 93, endPoint x: 24, endPoint y: 86, distance: 27.1
click at [24, 85] on h1 "COLIN SWAN Active Directory Push Enabled" at bounding box center [91, 80] width 159 height 9
copy h1 "[PERSON_NAME]"
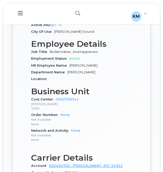
scroll to position [312, 0]
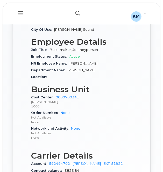
click at [78, 11] on icon "button" at bounding box center [77, 13] width 5 height 5
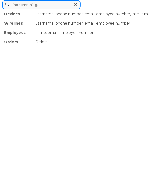
paste input "2269746216"
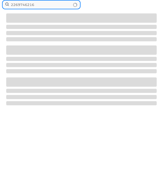
type input "2269746216"
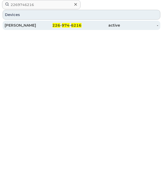
click at [44, 26] on div "226 - 974 - 6216" at bounding box center [62, 25] width 38 height 5
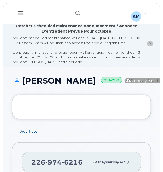
drag, startPoint x: 72, startPoint y: 100, endPoint x: 24, endPoint y: 88, distance: 50.3
click at [24, 88] on div "[PERSON_NAME] Active Directory Push Enabled" at bounding box center [81, 85] width 138 height 18
copy h1 "[PERSON_NAME]"
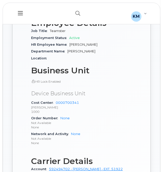
scroll to position [316, 0]
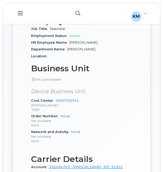
click at [75, 11] on icon "button" at bounding box center [77, 13] width 5 height 5
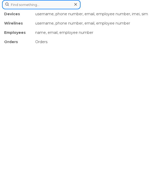
paste input "2269746273"
type input "2269746273"
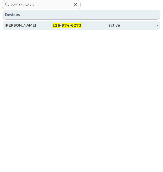
click at [26, 24] on div "[PERSON_NAME]" at bounding box center [24, 25] width 38 height 5
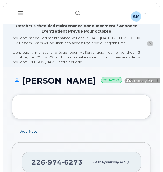
drag, startPoint x: 58, startPoint y: 99, endPoint x: 22, endPoint y: 88, distance: 37.1
click at [22, 85] on h1 "[PERSON_NAME] Active Directory Push Enabled" at bounding box center [91, 80] width 159 height 9
copy h1 "[PERSON_NAME]"
click at [27, 85] on h1 "[PERSON_NAME] Active Directory Push Enabled" at bounding box center [91, 80] width 159 height 9
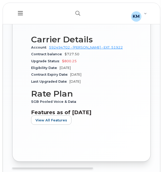
scroll to position [435, 0]
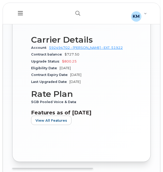
drag, startPoint x: 113, startPoint y: 29, endPoint x: 71, endPoint y: 29, distance: 42.1
click at [71, 25] on div "Network and Activity A01410403700--0205 A01410403700--PMT LOA &amp; Expenses 10…" at bounding box center [81, 17] width 101 height 16
copy link "A01410403700--0205"
click at [78, 11] on icon "button" at bounding box center [77, 13] width 5 height 5
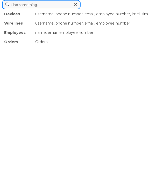
paste input "2269746284"
type input "2269746284"
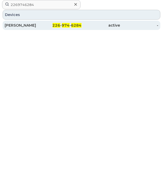
click at [54, 28] on div "226 - 974 - 6284" at bounding box center [62, 25] width 38 height 9
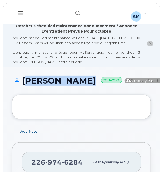
drag, startPoint x: 63, startPoint y: 96, endPoint x: 24, endPoint y: 86, distance: 40.1
click at [24, 85] on h1 "[PERSON_NAME] Active Directory Push Enabled" at bounding box center [91, 80] width 159 height 9
copy h1 "[PERSON_NAME]"
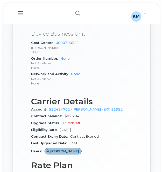
scroll to position [393, 0]
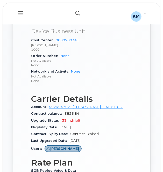
click at [77, 7] on button "button" at bounding box center [77, 13] width 17 height 15
paste input "2269746472"
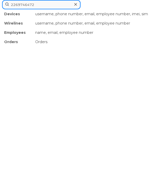
type input "2269746472"
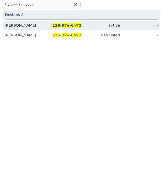
click at [47, 26] on div "226 - 974 - 6472" at bounding box center [62, 25] width 38 height 5
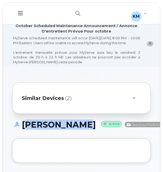
drag, startPoint x: 58, startPoint y: 147, endPoint x: 23, endPoint y: 131, distance: 38.7
click at [23, 131] on div "[PERSON_NAME] Active Directory Push Enabled" at bounding box center [81, 129] width 138 height 18
copy h1 "[PERSON_NAME]"
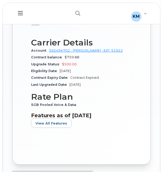
scroll to position [481, 0]
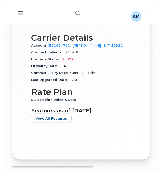
drag, startPoint x: 112, startPoint y: 27, endPoint x: 71, endPoint y: 28, distance: 41.4
click at [71, 23] on div "Network and Activity A01410403700--0205 A01410403700--PMT LOA &amp; Expenses 10…" at bounding box center [81, 15] width 101 height 16
copy link "A01410403700--0205"
click at [54, 42] on h3 "Carrier Details" at bounding box center [81, 37] width 101 height 9
drag, startPoint x: 117, startPoint y: 25, endPoint x: 70, endPoint y: 28, distance: 47.2
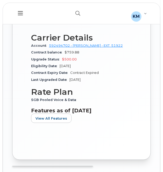
click at [70, 23] on div "Network and Activity A01410403700--0205 A01410403700--PMT LOA &amp; Expenses 10…" at bounding box center [81, 15] width 101 height 16
copy link "A01410403700--0205"
click at [83, 8] on button "button" at bounding box center [77, 13] width 17 height 15
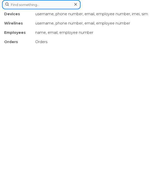
paste input "2269746509"
type input "2269746509"
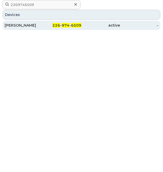
click at [41, 26] on div "[PERSON_NAME]" at bounding box center [24, 25] width 38 height 5
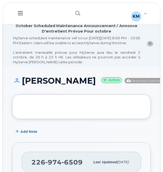
drag, startPoint x: 73, startPoint y: 98, endPoint x: 21, endPoint y: 88, distance: 53.2
click at [21, 85] on h1 "[PERSON_NAME] Active Directory Push Enabled" at bounding box center [91, 80] width 159 height 9
copy h1 "[PERSON_NAME]"
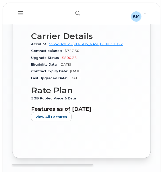
scroll to position [439, 0]
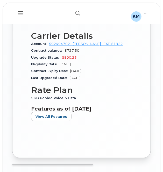
drag, startPoint x: 115, startPoint y: 26, endPoint x: 70, endPoint y: 26, distance: 44.5
click at [70, 21] on div "Network and Activity A01410403700--0205 A01410403700--PMT LOA &amp; Expenses 10…" at bounding box center [81, 13] width 101 height 16
copy link "A01410403700--0205"
click at [82, 10] on button "button" at bounding box center [77, 13] width 17 height 15
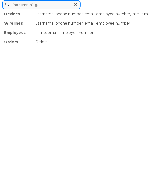
paste input "2269746579"
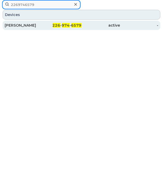
type input "2269746579"
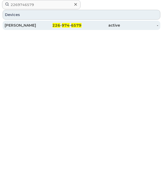
click at [45, 23] on div "226 - 974 - 6579" at bounding box center [62, 25] width 38 height 5
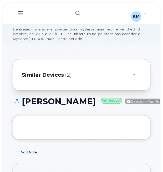
scroll to position [21, 0]
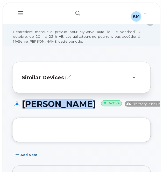
drag, startPoint x: 54, startPoint y: 119, endPoint x: 20, endPoint y: 103, distance: 37.2
copy h1 "[PERSON_NAME]"
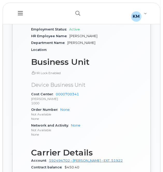
scroll to position [368, 0]
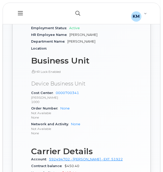
click at [77, 12] on icon "button" at bounding box center [77, 13] width 5 height 5
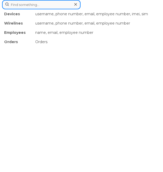
paste input "2269746618"
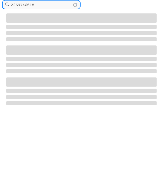
type input "2269746618"
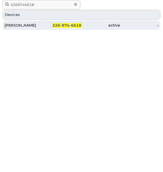
click at [44, 23] on div "226 - 974 - 6618" at bounding box center [62, 25] width 38 height 5
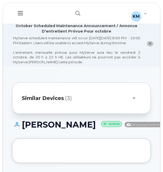
click at [65, 129] on h1 "BENJAMIN ZAWISLAK Active Directory Push Enabled" at bounding box center [91, 124] width 159 height 9
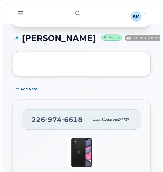
scroll to position [95, 0]
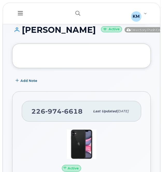
drag, startPoint x: 68, startPoint y: 43, endPoint x: 18, endPoint y: 35, distance: 50.9
drag, startPoint x: 18, startPoint y: 35, endPoint x: 54, endPoint y: 27, distance: 37.0
drag, startPoint x: 70, startPoint y: 44, endPoint x: 21, endPoint y: 36, distance: 49.7
click at [21, 34] on h1 "BENJAMIN ZAWISLAK Active Directory Push Enabled" at bounding box center [91, 29] width 159 height 9
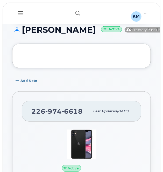
copy h1 "BENJAMIN ZAWISLAK"
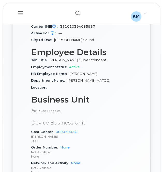
scroll to position [367, 0]
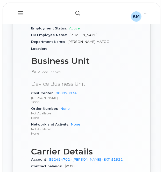
click at [75, 14] on icon "button" at bounding box center [77, 13] width 5 height 5
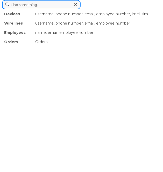
paste input "2269746750"
type input "2269746750"
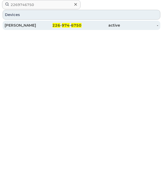
click at [35, 24] on div "MARCO DESVEAUX" at bounding box center [24, 25] width 38 height 5
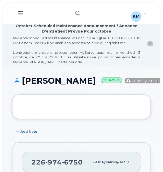
drag, startPoint x: 70, startPoint y: 98, endPoint x: 24, endPoint y: 88, distance: 47.2
click at [24, 85] on h1 "[PERSON_NAME] Active Directory Push Enabled" at bounding box center [91, 80] width 159 height 9
copy h1 "[PERSON_NAME]"
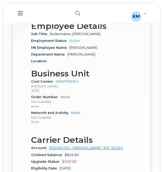
scroll to position [328, 0]
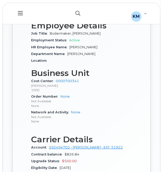
click at [78, 13] on icon "button" at bounding box center [77, 13] width 5 height 5
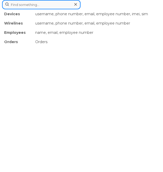
paste input "2269746918"
type input "2269746918"
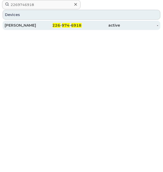
click at [73, 26] on span "6918" at bounding box center [76, 25] width 10 height 5
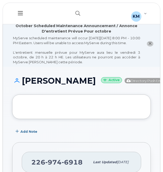
drag, startPoint x: 64, startPoint y: 94, endPoint x: 21, endPoint y: 86, distance: 44.0
click at [21, 85] on h1 "[PERSON_NAME] Active Directory Push Enabled" at bounding box center [91, 80] width 159 height 9
copy h1 "[PERSON_NAME]"
click at [32, 85] on h1 "[PERSON_NAME] Active Directory Push Enabled" at bounding box center [91, 80] width 159 height 9
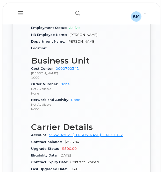
scroll to position [376, 0]
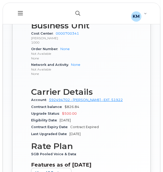
click at [76, 15] on icon "button" at bounding box center [77, 13] width 5 height 5
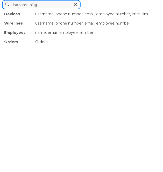
paste input "2269746931"
type input "2269746931"
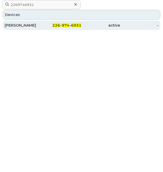
click at [55, 28] on div "226 - 974 - 6931" at bounding box center [62, 25] width 38 height 9
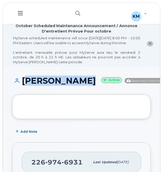
drag, startPoint x: 71, startPoint y: 95, endPoint x: 21, endPoint y: 87, distance: 50.7
click at [21, 85] on h1 "[PERSON_NAME] Active Directory Push Enabled" at bounding box center [91, 80] width 159 height 9
copy h1 "[PERSON_NAME]"
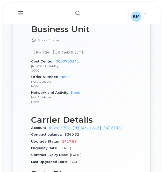
scroll to position [355, 0]
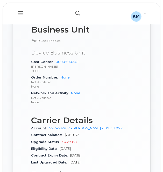
click at [77, 10] on button "button" at bounding box center [77, 13] width 17 height 15
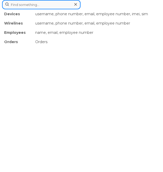
paste input "2269746945"
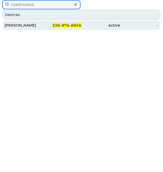
type input "2269746945"
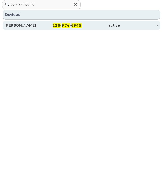
click at [58, 22] on div "226 - 974 - 6945" at bounding box center [62, 25] width 38 height 9
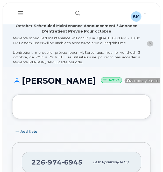
drag, startPoint x: 56, startPoint y: 95, endPoint x: 24, endPoint y: 85, distance: 32.9
click at [24, 85] on h1 "MARIO CAMPISI Active Directory Push Enabled" at bounding box center [91, 80] width 159 height 9
copy h1 "MARIO CAMPISI"
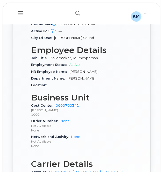
scroll to position [304, 0]
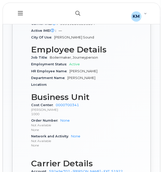
click at [79, 10] on button "button" at bounding box center [77, 13] width 17 height 15
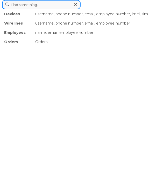
paste input "2269746965"
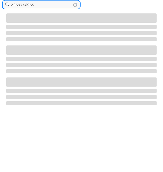
type input "2269746965"
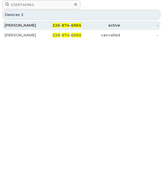
click at [29, 21] on div "[PERSON_NAME]" at bounding box center [24, 25] width 38 height 9
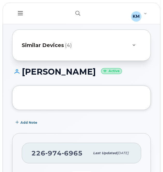
scroll to position [32, 0]
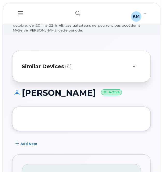
drag, startPoint x: 100, startPoint y: 96, endPoint x: 24, endPoint y: 92, distance: 75.8
click at [24, 92] on h1 "[PERSON_NAME] Active" at bounding box center [81, 92] width 138 height 9
copy h1 "[PERSON_NAME]"
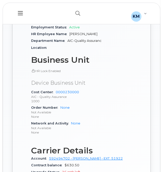
scroll to position [369, 0]
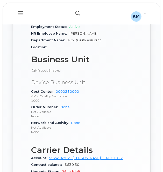
click at [74, 14] on button "button" at bounding box center [77, 13] width 17 height 15
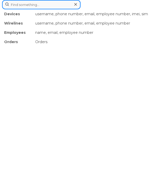
paste input "2269746974"
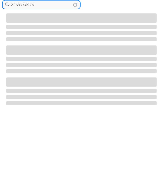
type input "2269746974"
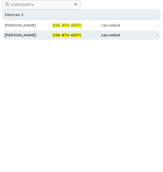
click at [36, 32] on div "[PERSON_NAME]" at bounding box center [24, 34] width 38 height 9
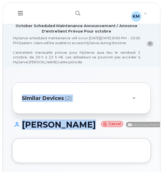
copy div "PHILIP CLYDE"
click at [42, 129] on h1 "PHILIP CLYDE Cancel Directory Push Enabled" at bounding box center [92, 124] width 161 height 9
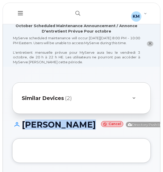
drag, startPoint x: 54, startPoint y: 141, endPoint x: 22, endPoint y: 128, distance: 35.0
click at [22, 128] on h1 "PHILIP CLYDE Cancel Directory Push Enabled" at bounding box center [92, 124] width 161 height 9
copy h1 "PHILIP CLYDE"
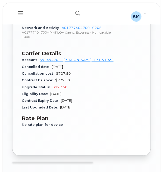
scroll to position [439, 0]
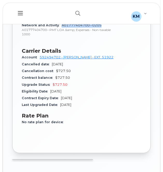
drag, startPoint x: 105, startPoint y: 32, endPoint x: 61, endPoint y: 35, distance: 44.3
click at [61, 35] on div "Network and Activity A01777404700--0205 A01777404700--PMT LOA &amp; Expenses - …" at bounding box center [81, 30] width 119 height 16
copy link "A01777404700--0205"
click at [91, 54] on h3 "Carrier Details" at bounding box center [81, 51] width 119 height 6
drag, startPoint x: 103, startPoint y: 33, endPoint x: 62, endPoint y: 31, distance: 41.4
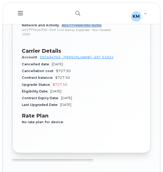
click at [62, 31] on div "Network and Activity A01777404700--0205 A01777404700--PMT LOA &amp; Expenses - …" at bounding box center [81, 30] width 119 height 16
copy link "A01777404700--0205"
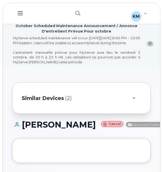
scroll to position [45, 0]
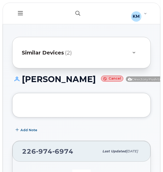
click at [75, 13] on icon "button" at bounding box center [77, 13] width 5 height 5
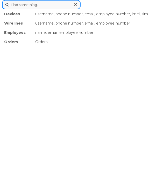
paste input "2269746976"
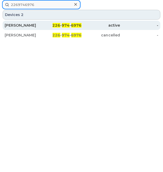
type input "2269746976"
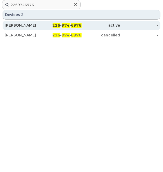
click at [56, 27] on span "226" at bounding box center [56, 25] width 8 height 5
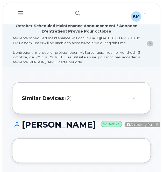
scroll to position [65, 0]
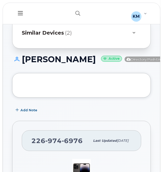
drag, startPoint x: 66, startPoint y: 75, endPoint x: 24, endPoint y: 66, distance: 43.0
click at [24, 64] on h1 "EMILY SEMANDE Active Directory Push Enabled" at bounding box center [91, 59] width 159 height 9
copy h1 "EMILY SEMANDE"
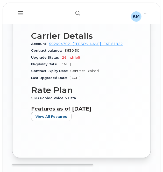
scroll to position [482, 0]
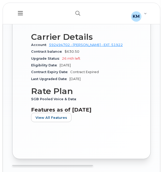
drag, startPoint x: 111, startPoint y: 27, endPoint x: 71, endPoint y: 29, distance: 39.9
click at [71, 22] on div "Network and Activity A01410403700--0205 A01410403700--PMT LOA &amp; Expenses 10…" at bounding box center [81, 14] width 101 height 16
copy link "A01410403700--0205"
drag, startPoint x: 80, startPoint y: 37, endPoint x: 71, endPoint y: 29, distance: 11.9
click at [71, 22] on div "Network and Activity A01410403700--0205 A01410403700--PMT LOA &amp; Expenses 10…" at bounding box center [81, 14] width 101 height 16
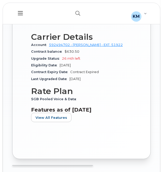
copy link "A01410403700--0205"
click at [76, 11] on icon "button" at bounding box center [77, 13] width 5 height 5
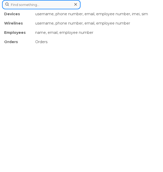
paste input "2269747042"
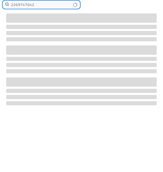
type input "2269747042"
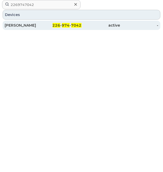
click at [51, 27] on div "226 - 974 - 7042" at bounding box center [62, 25] width 38 height 5
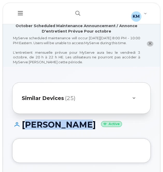
drag, startPoint x: 82, startPoint y: 84, endPoint x: 22, endPoint y: 123, distance: 72.3
copy h1 "[PERSON_NAME]"
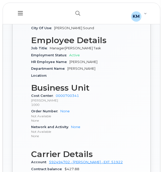
scroll to position [341, 0]
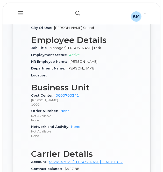
click at [76, 11] on button "button" at bounding box center [77, 13] width 17 height 15
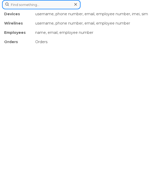
paste input "2269747153"
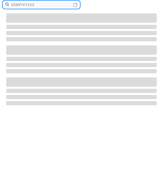
type input "2269747153"
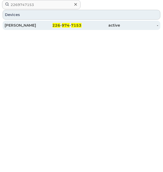
click at [65, 25] on span "974" at bounding box center [66, 25] width 8 height 5
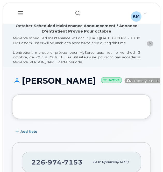
drag, startPoint x: 70, startPoint y: 95, endPoint x: 25, endPoint y: 88, distance: 45.8
click at [25, 85] on h1 "[PERSON_NAME] Active Directory Push Enabled" at bounding box center [91, 80] width 159 height 9
drag, startPoint x: 25, startPoint y: 88, endPoint x: 30, endPoint y: 94, distance: 8.6
click at [30, 85] on h1 "JOHN SIEGFRIED Active Directory Push Enabled" at bounding box center [91, 80] width 159 height 9
click at [72, 85] on h1 "JOHN SIEGFRIED Active Directory Push Enabled" at bounding box center [91, 80] width 159 height 9
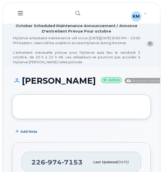
drag, startPoint x: 68, startPoint y: 95, endPoint x: 21, endPoint y: 79, distance: 49.1
copy h1 "JOHN SIEGFRIED"
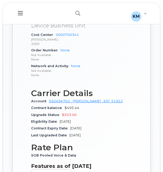
scroll to position [381, 0]
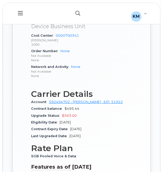
click at [75, 16] on button "button" at bounding box center [77, 13] width 17 height 15
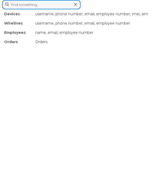
paste input "2269747168"
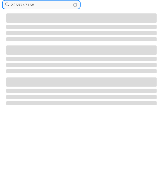
type input "2269747168"
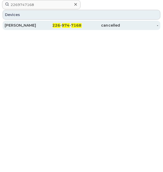
click at [60, 23] on span "226" at bounding box center [56, 25] width 8 height 5
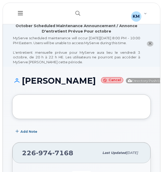
drag, startPoint x: 68, startPoint y: 97, endPoint x: 21, endPoint y: 84, distance: 48.9
click at [21, 84] on h1 "[PERSON_NAME] Cancel Directory Push Enabled" at bounding box center [92, 80] width 161 height 9
copy h1 "[PERSON_NAME]"
click at [34, 64] on div "MyServe scheduled maintenance will occur [DATE][DATE] 8:00 PM - 10:00 PM Easter…" at bounding box center [76, 50] width 127 height 29
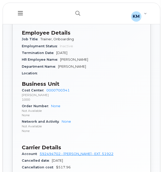
scroll to position [277, 0]
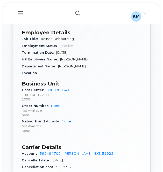
click at [80, 13] on icon "button" at bounding box center [77, 13] width 5 height 5
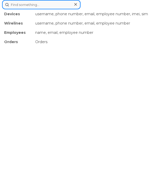
paste input "2269747280"
type input "2269747280"
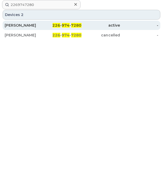
click at [47, 23] on div "226 - 974 - 7280" at bounding box center [62, 25] width 38 height 5
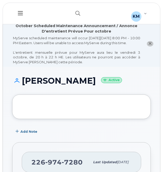
drag, startPoint x: 103, startPoint y: 87, endPoint x: 24, endPoint y: 87, distance: 79.1
click at [24, 85] on h1 "[PERSON_NAME] Active" at bounding box center [81, 80] width 138 height 9
copy h1 "[PERSON_NAME]"
click at [19, 83] on icon at bounding box center [15, 80] width 7 height 5
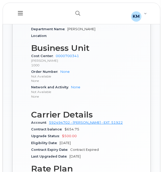
scroll to position [343, 0]
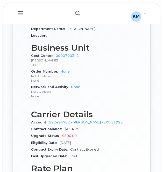
click at [76, 10] on button "button" at bounding box center [77, 13] width 17 height 15
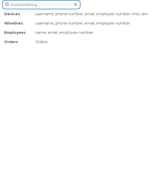
paste input "2269747286"
type input "2269747286"
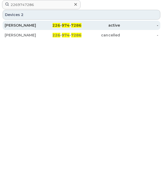
click at [55, 25] on span "226" at bounding box center [56, 25] width 8 height 5
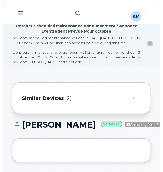
click at [75, 16] on button "button" at bounding box center [77, 13] width 17 height 15
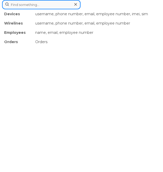
paste input "2269747286"
type input "2269747286"
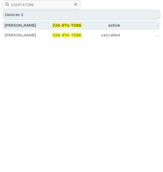
click at [54, 28] on div "226 - 974 - 7286" at bounding box center [62, 25] width 38 height 5
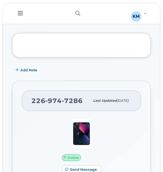
scroll to position [101, 0]
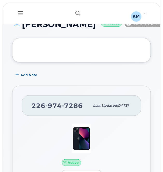
drag, startPoint x: 75, startPoint y: 41, endPoint x: 23, endPoint y: 28, distance: 53.1
click at [23, 28] on h1 "JENNIFER GALLAGHER Active Directory Push Enabled" at bounding box center [91, 24] width 159 height 9
copy h1 "JENNIFER GALLAGHER"
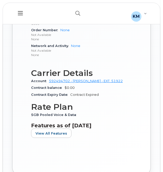
scroll to position [445, 0]
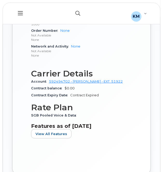
click at [74, 13] on button "button" at bounding box center [77, 13] width 17 height 15
paste input "2269747370"
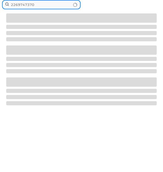
type input "2269747370"
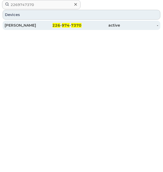
click at [58, 25] on span "226" at bounding box center [56, 25] width 8 height 5
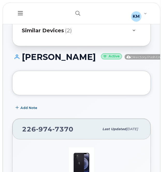
scroll to position [90, 0]
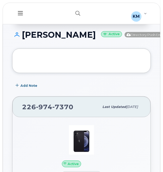
drag, startPoint x: 54, startPoint y: 50, endPoint x: 23, endPoint y: 39, distance: 33.2
click at [23, 39] on h1 "CHRISTOPHER CRAFT Active Directory Push Enabled" at bounding box center [91, 34] width 159 height 9
copy h1 "CHRISTOPHER CRAFT"
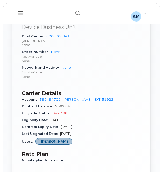
scroll to position [407, 0]
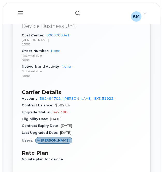
click at [75, 10] on button "button" at bounding box center [77, 13] width 17 height 15
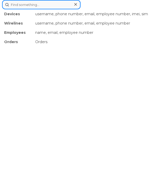
paste input "2269747433"
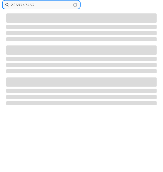
type input "2269747433"
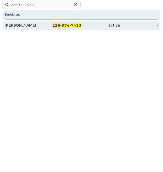
click at [62, 25] on div "226 - 974 - 7433" at bounding box center [62, 25] width 38 height 5
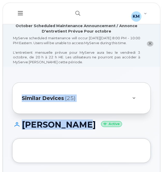
drag, startPoint x: 81, startPoint y: 89, endPoint x: 23, endPoint y: 86, distance: 58.0
drag, startPoint x: 23, startPoint y: 86, endPoint x: 46, endPoint y: 128, distance: 48.9
click at [46, 128] on h1 "[PERSON_NAME] Active" at bounding box center [81, 124] width 138 height 9
click at [75, 135] on div "[PERSON_NAME] Active" at bounding box center [81, 129] width 138 height 18
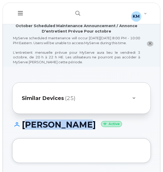
drag, startPoint x: 81, startPoint y: 130, endPoint x: 22, endPoint y: 131, distance: 58.9
click at [22, 129] on h1 "[PERSON_NAME] Active" at bounding box center [81, 124] width 138 height 9
copy h1 "[PERSON_NAME]"
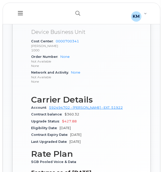
scroll to position [420, 0]
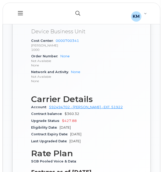
click at [79, 13] on icon "button" at bounding box center [77, 13] width 5 height 5
paste input "2269747435"
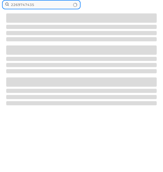
type input "2269747435"
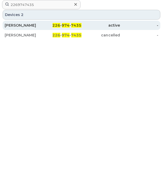
click at [20, 24] on div "[PERSON_NAME]" at bounding box center [24, 25] width 38 height 5
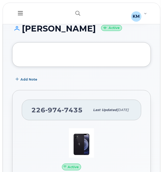
scroll to position [96, 0]
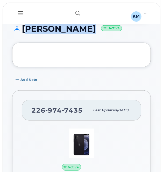
drag, startPoint x: 91, startPoint y: 34, endPoint x: 23, endPoint y: 33, distance: 67.5
click at [23, 33] on h1 "NATHAN PERRY Active" at bounding box center [81, 28] width 138 height 9
copy h1 "NATHAN PERRY"
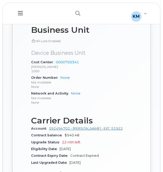
scroll to position [398, 0]
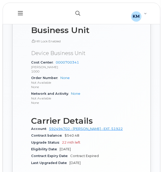
click at [72, 11] on button "button" at bounding box center [77, 13] width 17 height 15
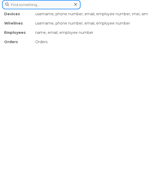
paste input "2269747463"
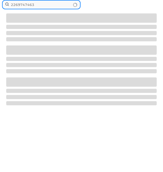
type input "2269747463"
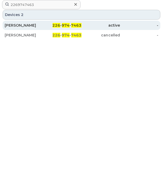
click at [32, 24] on div "BRAD MORRIS" at bounding box center [24, 25] width 38 height 5
click at [30, 26] on div "BRAD MORRIS" at bounding box center [24, 25] width 38 height 5
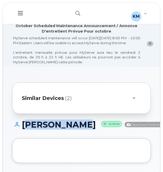
drag, startPoint x: 57, startPoint y: 47, endPoint x: 22, endPoint y: 131, distance: 91.7
click at [22, 129] on h1 "[PERSON_NAME] Active Directory Push Enabled" at bounding box center [91, 124] width 159 height 9
copy h1 "[PERSON_NAME]"
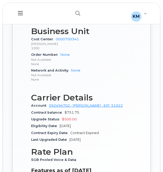
scroll to position [397, 0]
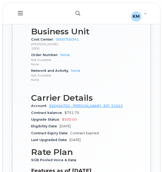
click at [76, 14] on icon "button" at bounding box center [77, 13] width 5 height 5
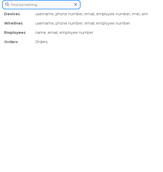
paste input "2269747583"
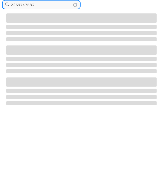
type input "2269747583"
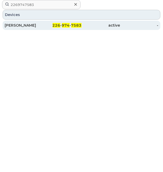
click at [44, 21] on link "COREY KYLE 226 - 974 - 7583 active -" at bounding box center [81, 25] width 157 height 9
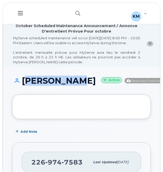
drag, startPoint x: 47, startPoint y: 106, endPoint x: 23, endPoint y: 88, distance: 29.8
click at [23, 88] on div "COREY KYLE Active Directory Push Enabled" at bounding box center [81, 85] width 138 height 18
copy h1 "COREY KYLE"
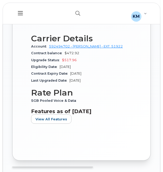
scroll to position [436, 0]
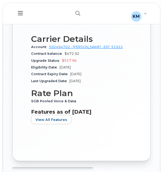
drag, startPoint x: 113, startPoint y: 30, endPoint x: 71, endPoint y: 31, distance: 41.6
click at [71, 24] on div "Network and Activity A01410403700--0205 A01410403700--PMT LOA &amp; Expenses 10…" at bounding box center [81, 17] width 101 height 16
copy link "A01410403700--0205"
click at [75, 13] on button "button" at bounding box center [77, 13] width 17 height 15
paste input "2269747679"
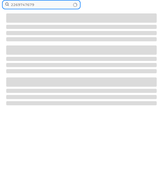
type input "2269747679"
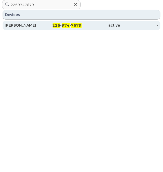
click at [31, 26] on div "MITCHELL DICKSON" at bounding box center [24, 25] width 38 height 5
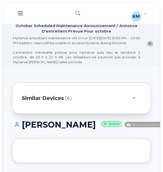
drag, startPoint x: 64, startPoint y: 138, endPoint x: 24, endPoint y: 129, distance: 41.2
click at [24, 129] on h1 "[PERSON_NAME] Active Directory Push Enabled" at bounding box center [91, 124] width 159 height 9
copy h1 "[PERSON_NAME]"
click at [63, 129] on h1 "[PERSON_NAME] Active Directory Push Enabled" at bounding box center [91, 124] width 159 height 9
drag, startPoint x: 63, startPoint y: 138, endPoint x: 24, endPoint y: 131, distance: 39.4
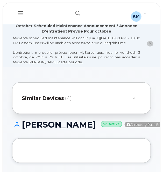
click at [24, 129] on h1 "[PERSON_NAME] Active Directory Push Enabled" at bounding box center [91, 124] width 159 height 9
copy h1 "[PERSON_NAME]"
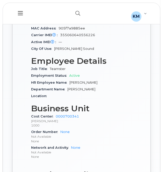
scroll to position [338, 0]
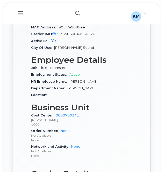
click at [71, 11] on button "button" at bounding box center [77, 13] width 17 height 15
paste input "2269747687"
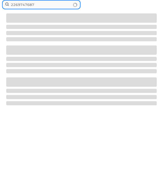
type input "2269747687"
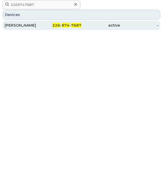
click at [54, 23] on span "226" at bounding box center [56, 25] width 8 height 5
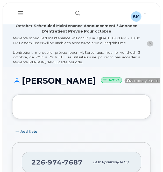
click at [62, 85] on h1 "[PERSON_NAME] Active Directory Push Enabled" at bounding box center [91, 80] width 159 height 9
click at [68, 85] on h1 "[PERSON_NAME] Active Directory Push Enabled" at bounding box center [91, 80] width 159 height 9
drag, startPoint x: 70, startPoint y: 94, endPoint x: 23, endPoint y: 85, distance: 47.4
click at [23, 85] on h1 "[PERSON_NAME] Active Directory Push Enabled" at bounding box center [91, 80] width 159 height 9
copy h1 "[PERSON_NAME]"
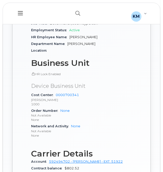
scroll to position [340, 0]
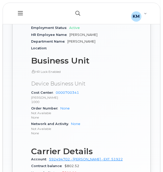
click at [72, 11] on button "button" at bounding box center [77, 13] width 17 height 15
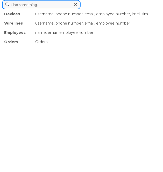
paste input "2269747803"
type input "2269747803"
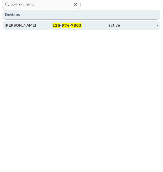
click at [54, 22] on div "226 - 974 - 7803" at bounding box center [62, 25] width 38 height 9
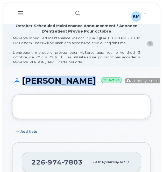
drag, startPoint x: 65, startPoint y: 101, endPoint x: 23, endPoint y: 86, distance: 44.5
click at [23, 86] on div "TYLER OSMOND Active Directory Push Enabled" at bounding box center [81, 85] width 138 height 18
copy h1 "TYLER OSMOND"
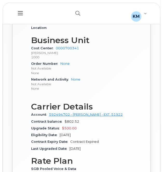
scroll to position [361, 0]
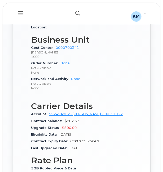
click at [75, 12] on icon "button" at bounding box center [77, 13] width 5 height 5
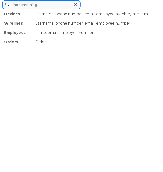
paste input "2269747807"
type input "2269747807"
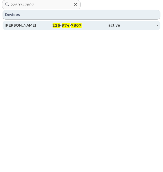
click at [65, 29] on div "226 - 974 - 7807" at bounding box center [62, 25] width 38 height 9
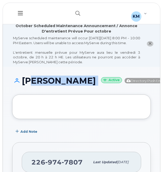
drag, startPoint x: 68, startPoint y: 88, endPoint x: 25, endPoint y: 80, distance: 43.8
drag, startPoint x: 25, startPoint y: 80, endPoint x: 30, endPoint y: 83, distance: 6.2
click at [30, 83] on h1 "[PERSON_NAME] Active Directory Push Enabled" at bounding box center [91, 80] width 159 height 9
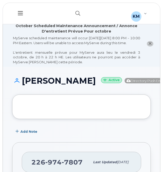
click at [94, 85] on h1 "[PERSON_NAME] Active Directory Push Enabled" at bounding box center [91, 80] width 159 height 9
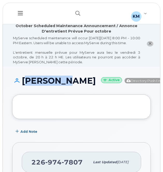
drag, startPoint x: 64, startPoint y: 87, endPoint x: 21, endPoint y: 83, distance: 43.1
click at [21, 83] on h1 "[PERSON_NAME] Active Directory Push Enabled" at bounding box center [91, 80] width 159 height 9
copy h1 "[PERSON_NAME]"
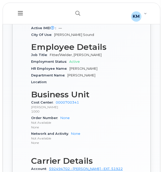
scroll to position [310, 0]
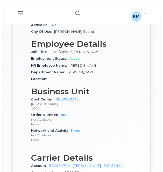
click at [73, 12] on button "button" at bounding box center [77, 13] width 17 height 15
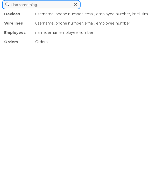
paste input "2269747813"
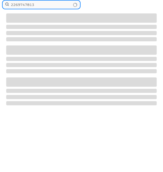
type input "2269747813"
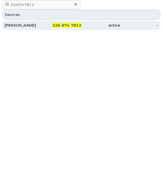
click at [55, 25] on span "226" at bounding box center [56, 25] width 8 height 5
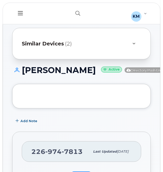
scroll to position [56, 0]
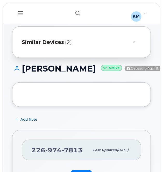
drag, startPoint x: 74, startPoint y: 79, endPoint x: 22, endPoint y: 75, distance: 52.2
click at [22, 73] on h1 "[PERSON_NAME] Active Directory Push Enabled" at bounding box center [91, 68] width 159 height 9
copy h1 "[PERSON_NAME]"
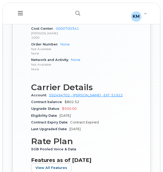
scroll to position [427, 0]
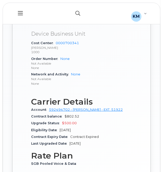
click at [77, 11] on icon "button" at bounding box center [77, 13] width 5 height 5
paste input "2269747814"
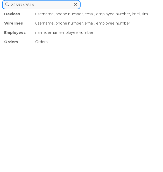
type input "2269747814"
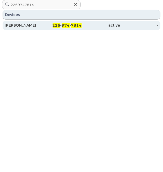
click at [50, 23] on div "226 - 974 - 7814" at bounding box center [62, 25] width 38 height 5
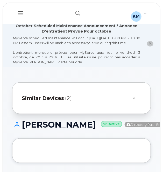
drag, startPoint x: 75, startPoint y: 137, endPoint x: 24, endPoint y: 125, distance: 52.5
click at [24, 125] on h1 "[PERSON_NAME] Active Directory Push Enabled" at bounding box center [91, 124] width 159 height 9
copy h1 "[PERSON_NAME]"
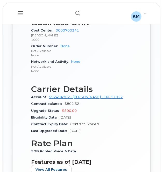
scroll to position [403, 0]
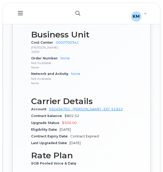
click at [75, 12] on icon "button" at bounding box center [77, 13] width 5 height 5
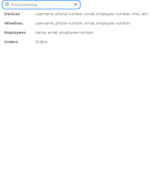
paste input "2495354769"
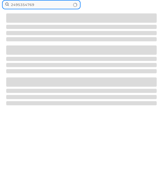
type input "2495354769"
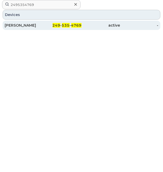
click at [39, 22] on div "[PERSON_NAME]" at bounding box center [24, 25] width 38 height 9
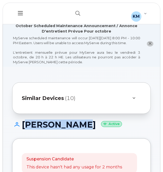
drag, startPoint x: 72, startPoint y: 130, endPoint x: 23, endPoint y: 131, distance: 49.6
click at [23, 129] on h1 "[PERSON_NAME] Active" at bounding box center [81, 124] width 138 height 9
copy h1 "[PERSON_NAME]"
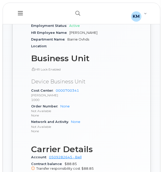
scroll to position [403, 0]
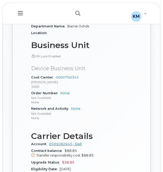
click at [78, 13] on icon "button" at bounding box center [77, 13] width 5 height 5
paste input "2893560903"
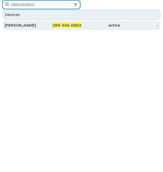
type input "2893560903"
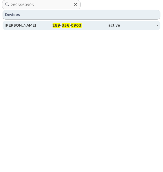
click at [63, 25] on span "356" at bounding box center [66, 25] width 8 height 5
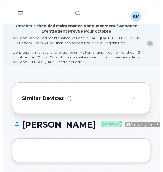
drag, startPoint x: 57, startPoint y: 138, endPoint x: 24, endPoint y: 125, distance: 35.6
click at [24, 125] on h1 "[PERSON_NAME] Active Directory Push Enabled" at bounding box center [91, 124] width 159 height 9
copy h1 "[PERSON_NAME]"
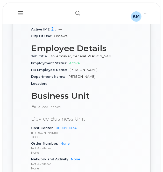
scroll to position [337, 0]
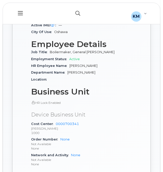
click at [78, 9] on button "button" at bounding box center [77, 13] width 17 height 15
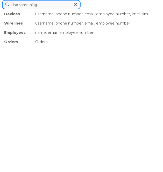
paste input "2893566732"
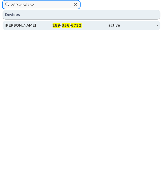
type input "2893566732"
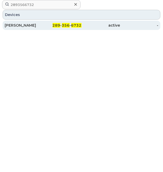
click at [37, 26] on div "[PERSON_NAME]" at bounding box center [24, 25] width 38 height 5
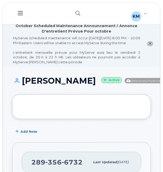
drag, startPoint x: 86, startPoint y: 94, endPoint x: 22, endPoint y: 83, distance: 65.4
click at [22, 83] on h1 "JUSTIN MACEACHERN Active Directory Push Enabled" at bounding box center [91, 80] width 159 height 9
copy h1 "JUSTIN MACEACHERN"
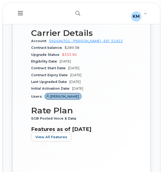
scroll to position [436, 0]
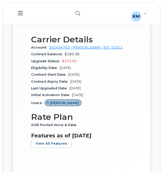
drag, startPoint x: 114, startPoint y: 31, endPoint x: 70, endPoint y: 30, distance: 44.7
click at [70, 25] on div "Network and Activity A02180PMOEXP--0600 A02180PMOEXP--PMO CELL PHONES 1000" at bounding box center [81, 17] width 101 height 16
copy link "A02180PMOEXP--0600"
click at [76, 14] on icon "button" at bounding box center [77, 13] width 5 height 5
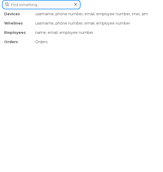
paste input "2893852879"
type input "2893852879"
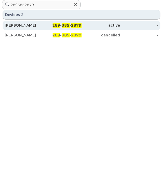
click at [42, 23] on div "BRIAN LUSH" at bounding box center [24, 25] width 38 height 5
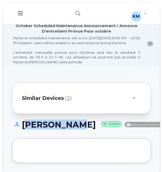
drag, startPoint x: 49, startPoint y: 141, endPoint x: 19, endPoint y: 126, distance: 32.7
click at [19, 126] on h1 "[PERSON_NAME] Active Directory Push Enabled" at bounding box center [91, 124] width 159 height 9
copy h1 "[PERSON_NAME]"
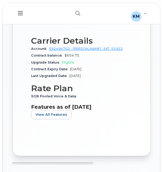
scroll to position [479, 0]
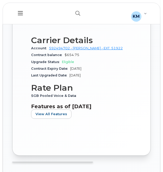
drag, startPoint x: 111, startPoint y: 31, endPoint x: 71, endPoint y: 32, distance: 40.1
click at [71, 26] on div "Network and Activity A01410403700--0205 A01410403700--PMT LOA &amp; Expenses 10…" at bounding box center [81, 18] width 101 height 16
copy link "A01410403700--0205"
click at [62, 65] on div "Upgrade Status Eligible" at bounding box center [81, 62] width 101 height 7
drag, startPoint x: 115, startPoint y: 32, endPoint x: 70, endPoint y: 33, distance: 44.5
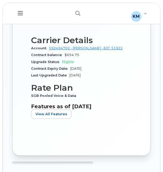
click at [70, 26] on div "Network and Activity A01410403700--0205 A01410403700--PMT LOA &amp; Expenses 10…" at bounding box center [81, 18] width 101 height 16
copy link "A01410403700--0205"
click at [73, 14] on button "button" at bounding box center [77, 13] width 17 height 15
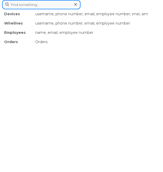
paste input "2896852201"
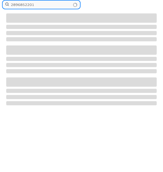
type input "2896852201"
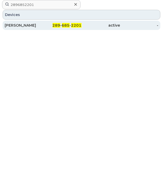
click at [37, 24] on div "[PERSON_NAME]" at bounding box center [24, 25] width 38 height 5
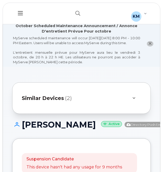
drag, startPoint x: 52, startPoint y: 141, endPoint x: 22, endPoint y: 129, distance: 32.0
click at [22, 129] on h1 "Ifeanyichukwu Nweke Active Directory Push Enabled" at bounding box center [91, 124] width 159 height 9
copy h1 "Ifeanyichukwu Nweke"
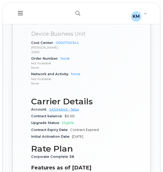
scroll to position [436, 0]
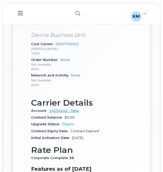
click at [101, 57] on div "Cost Center 0000700341 Bruce Power 1000" at bounding box center [81, 49] width 101 height 16
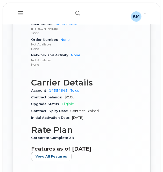
scroll to position [456, 0]
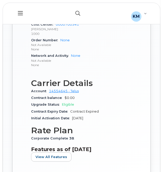
click at [82, 10] on button "button" at bounding box center [77, 13] width 17 height 15
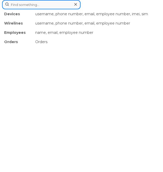
paste input "2896853344"
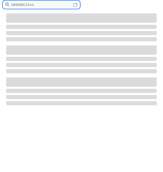
type input "2896853344"
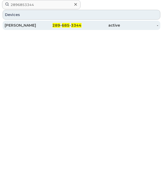
click at [35, 26] on div "JASON MONKHOUSE" at bounding box center [24, 25] width 38 height 5
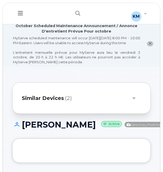
drag, startPoint x: 81, startPoint y: 140, endPoint x: 21, endPoint y: 127, distance: 61.3
click at [21, 127] on h1 "[PERSON_NAME] Active Directory Push Enabled" at bounding box center [91, 124] width 159 height 9
copy h1 "[PERSON_NAME]"
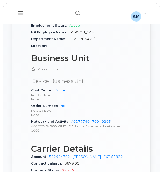
scroll to position [370, 0]
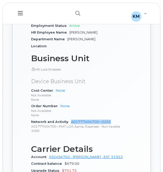
drag, startPoint x: 113, startPoint y: 139, endPoint x: 71, endPoint y: 137, distance: 41.7
click at [71, 134] on div "Network and Activity A01777404700--0205 A01777404700--PMT LOA &amp; Expenses - …" at bounding box center [81, 127] width 101 height 16
copy link "A01777404700--0205"
click at [74, 12] on button "button" at bounding box center [77, 13] width 17 height 15
paste input "4167004133"
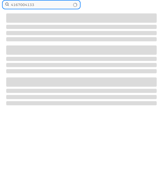
type input "4167004133"
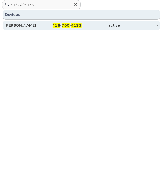
click at [34, 26] on div "Travis Olsen" at bounding box center [24, 25] width 38 height 5
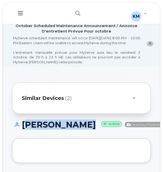
drag, startPoint x: 46, startPoint y: 141, endPoint x: 23, endPoint y: 127, distance: 26.9
click at [23, 127] on h1 "[PERSON_NAME] Active Directory Push Enabled" at bounding box center [91, 124] width 159 height 9
copy h1 "[PERSON_NAME]"
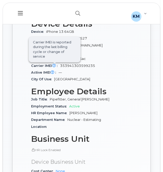
scroll to position [394, 0]
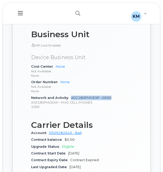
drag, startPoint x: 119, startPoint y: 117, endPoint x: 71, endPoint y: 115, distance: 48.7
click at [71, 110] on div "Network and Activity A02180PMOEXP--0600 A02180PMOEXP--PMO CELL PHONES 1000" at bounding box center [81, 103] width 101 height 16
copy link "A02180PMOEXP--0600"
click at [71, 12] on button "button" at bounding box center [77, 13] width 17 height 15
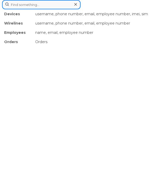
paste input "4372269873"
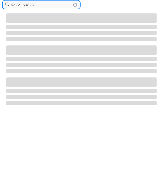
type input "4372269873"
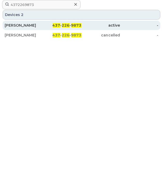
click at [50, 24] on div "437 - 226 - 9873" at bounding box center [62, 25] width 38 height 5
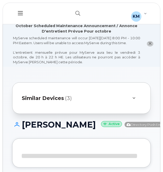
click at [51, 59] on div "MyServe scheduled maintenance will occur [DATE][DATE] 8:00 PM - 10:00 PM Easter…" at bounding box center [76, 50] width 127 height 29
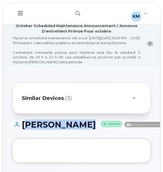
drag, startPoint x: 36, startPoint y: 133, endPoint x: 22, endPoint y: 126, distance: 16.4
click at [22, 126] on h1 "[PERSON_NAME] Active Directory Push Enabled" at bounding box center [91, 124] width 159 height 9
copy h1 "[PERSON_NAME]"
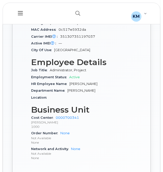
scroll to position [318, 0]
click at [74, 12] on button "button" at bounding box center [77, 13] width 17 height 15
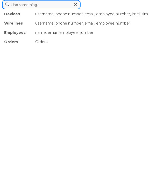
paste input "4378818774"
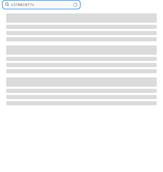
type input "4378818774"
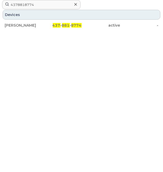
click at [41, 19] on div "Devices" at bounding box center [81, 15] width 157 height 10
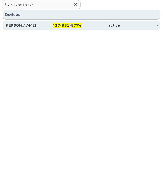
click at [41, 26] on div "[PERSON_NAME]" at bounding box center [24, 25] width 38 height 5
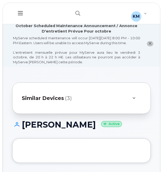
drag, startPoint x: 95, startPoint y: 128, endPoint x: 24, endPoint y: 127, distance: 71.6
click at [24, 127] on h1 "JUSTIN STANLEY Active" at bounding box center [81, 124] width 138 height 9
copy h1 "JUSTIN STANLEY"
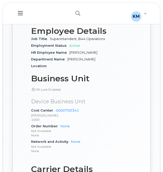
scroll to position [351, 0]
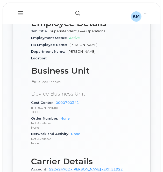
click at [77, 11] on button "button" at bounding box center [77, 13] width 17 height 15
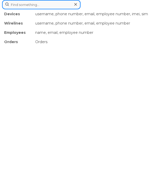
paste input "5192770586"
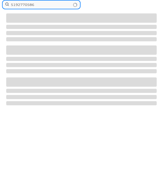
type input "5192770586"
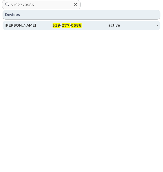
click at [37, 27] on div "PAUL COMI" at bounding box center [24, 25] width 38 height 5
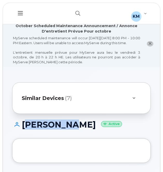
drag, startPoint x: 70, startPoint y: 129, endPoint x: 25, endPoint y: 131, distance: 45.5
click at [25, 129] on h1 "[PERSON_NAME] Active" at bounding box center [81, 124] width 138 height 9
copy h1 "AUL COMI"
click at [29, 129] on h1 "[PERSON_NAME] Active" at bounding box center [81, 124] width 138 height 9
drag, startPoint x: 72, startPoint y: 129, endPoint x: 22, endPoint y: 134, distance: 49.9
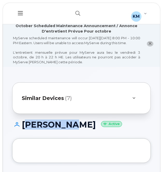
click at [22, 129] on h1 "[PERSON_NAME] Active" at bounding box center [81, 124] width 138 height 9
copy h1 "[PERSON_NAME]"
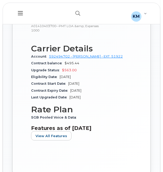
scroll to position [471, 0]
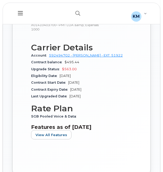
drag, startPoint x: 112, startPoint y: 28, endPoint x: 71, endPoint y: 31, distance: 41.2
click at [71, 31] on div "Network and Activity A01410403700--0205 A01410403700--PMT LOA &amp; Expenses 10…" at bounding box center [81, 25] width 101 height 16
copy link "A01410403700--0205"
click at [71, 11] on button "button" at bounding box center [77, 13] width 17 height 15
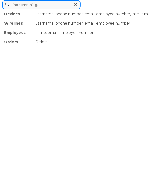
paste input "5193188577"
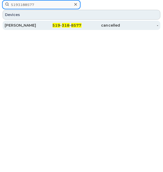
type input "5193188577"
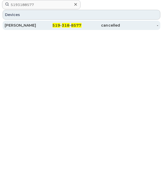
click at [44, 23] on div "519 - 318 - 8577" at bounding box center [62, 25] width 38 height 5
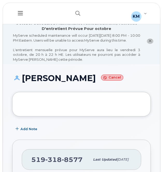
scroll to position [3, 0]
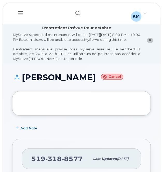
drag, startPoint x: 92, startPoint y: 84, endPoint x: 24, endPoint y: 83, distance: 68.0
click at [24, 82] on h1 "[PERSON_NAME] Cancel" at bounding box center [81, 77] width 138 height 9
copy h1 "[PERSON_NAME]"
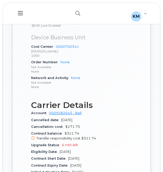
scroll to position [361, 0]
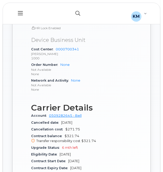
click at [78, 13] on icon "button" at bounding box center [77, 13] width 5 height 5
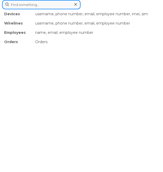
paste input "5193538593"
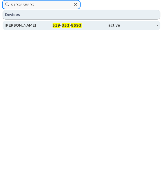
type input "5193538593"
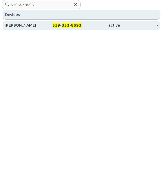
click at [46, 22] on div "519 - 353 - 8593" at bounding box center [62, 25] width 38 height 9
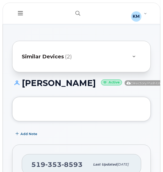
scroll to position [42, 0]
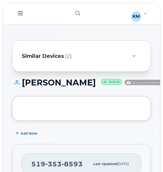
drag, startPoint x: 67, startPoint y: 101, endPoint x: 21, endPoint y: 90, distance: 47.1
click at [21, 90] on div "[PERSON_NAME] Active Directory Push Enabled" at bounding box center [81, 87] width 138 height 18
copy h1 "Mateusz Janowski"
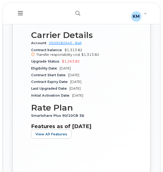
scroll to position [488, 0]
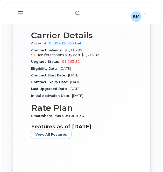
drag, startPoint x: 121, startPoint y: 25, endPoint x: 70, endPoint y: 27, distance: 51.2
click at [70, 21] on div "Network and Activity A01777404700--0205 A01777404700--PMT LOA &amp; Expenses - …" at bounding box center [81, 13] width 101 height 16
copy link "A01777404700--0205"
click at [69, 19] on p "1000" at bounding box center [81, 17] width 101 height 4
click at [73, 11] on button "button" at bounding box center [77, 13] width 17 height 15
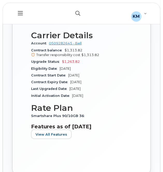
paste input "5193850263"
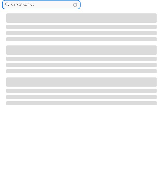
type input "5193850263"
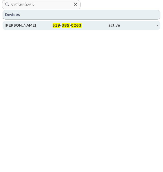
click at [30, 23] on div "[PERSON_NAME]" at bounding box center [24, 25] width 38 height 5
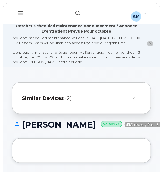
click at [75, 10] on button "button" at bounding box center [77, 13] width 17 height 15
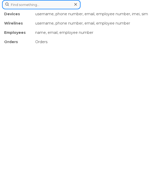
paste input "5193850263"
type input "5193850263"
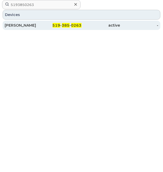
click at [34, 24] on div "CORY JAMES" at bounding box center [24, 25] width 38 height 5
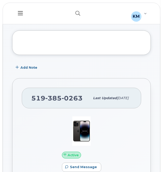
scroll to position [98, 0]
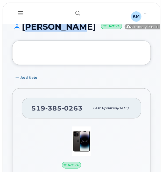
drag, startPoint x: 51, startPoint y: 40, endPoint x: 23, endPoint y: 32, distance: 29.0
click at [23, 31] on h1 "[PERSON_NAME] Active Directory Push Enabled" at bounding box center [91, 26] width 159 height 9
copy h1 "[PERSON_NAME]"
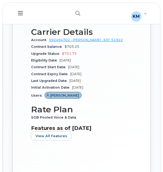
scroll to position [482, 0]
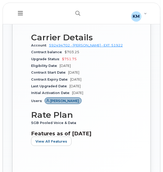
drag, startPoint x: 112, startPoint y: 27, endPoint x: 73, endPoint y: 26, distance: 38.8
drag, startPoint x: 73, startPoint y: 26, endPoint x: 56, endPoint y: 38, distance: 21.4
click at [56, 21] on p "1000" at bounding box center [81, 19] width 101 height 4
drag, startPoint x: 113, startPoint y: 27, endPoint x: 69, endPoint y: 29, distance: 44.0
click at [69, 23] on div "Network and Activity A00676702021--3202 A00676702021--U3 Business Travel &amp; …" at bounding box center [81, 15] width 101 height 16
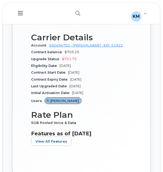
copy link "A00676702021--3202"
click at [78, 12] on icon "button" at bounding box center [77, 13] width 5 height 5
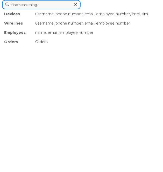
paste input "5193891732"
type input "5193891732"
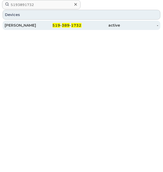
click at [49, 24] on div "519 - 389 - 1732" at bounding box center [62, 25] width 38 height 5
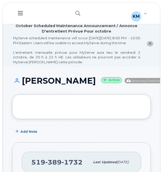
drag, startPoint x: 66, startPoint y: 98, endPoint x: 21, endPoint y: 88, distance: 45.6
click at [21, 85] on h1 "Collin Jadischke Active Directory Push Enabled" at bounding box center [91, 80] width 159 height 9
copy h1 "Collin Jadischke"
click at [29, 85] on h1 "Collin Jadischke Active Directory Push Enabled" at bounding box center [91, 80] width 159 height 9
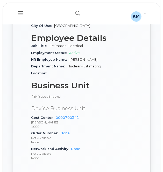
scroll to position [301, 0]
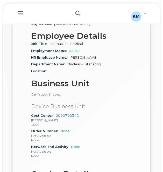
click at [73, 7] on button "button" at bounding box center [77, 13] width 17 height 15
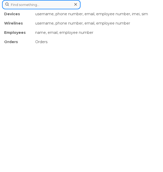
paste input "5193891867"
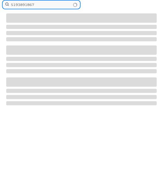
type input "5193891867"
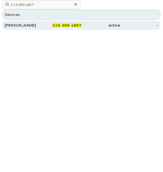
click at [33, 27] on div "CHASE CHAPMAN" at bounding box center [24, 25] width 38 height 5
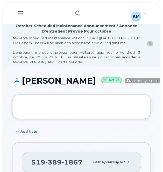
drag, startPoint x: 70, startPoint y: 101, endPoint x: 18, endPoint y: 85, distance: 54.2
click at [18, 85] on div "CHASE CHAPMAN Active Directory Push Enabled" at bounding box center [81, 85] width 138 height 18
copy h1 "CHASE CHAPMAN"
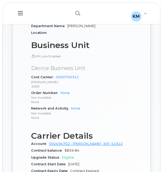
scroll to position [356, 0]
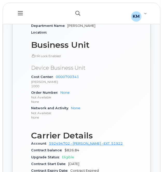
click at [74, 12] on button "button" at bounding box center [77, 13] width 17 height 15
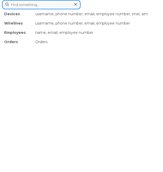
paste input "5193898142"
type input "5193898142"
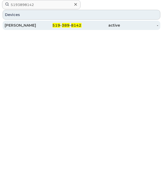
click at [41, 28] on div "MICHAEL KOEPKE" at bounding box center [24, 25] width 38 height 9
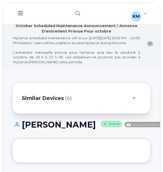
drag, startPoint x: 58, startPoint y: 141, endPoint x: 24, endPoint y: 132, distance: 35.7
click at [24, 129] on h1 "MICHAEL KOEPKE Active Directory Push Enabled" at bounding box center [91, 124] width 159 height 9
copy h1 "MICHAEL KOEPKE"
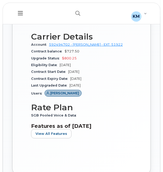
scroll to position [483, 0]
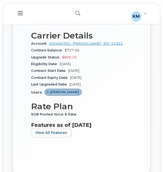
drag, startPoint x: 115, startPoint y: 24, endPoint x: 71, endPoint y: 28, distance: 44.1
click at [71, 21] on div "Network and Activity A01777404700--0205 A01777404700--PMT LOA &amp; Expenses - …" at bounding box center [81, 13] width 101 height 16
copy link "A01777404700--0205"
click at [75, 14] on icon "button" at bounding box center [77, 13] width 5 height 5
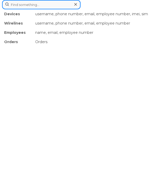
paste input "5195029975"
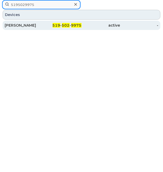
type input "5195029975"
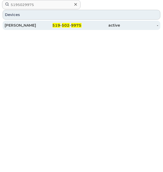
click at [50, 22] on div "519 - 502 - 9975" at bounding box center [62, 25] width 38 height 9
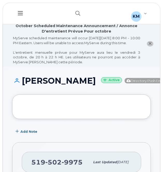
drag, startPoint x: 88, startPoint y: 96, endPoint x: 23, endPoint y: 87, distance: 66.0
click at [23, 85] on h1 "ROHAN NANDAKUMAR Active Directory Push Enabled" at bounding box center [91, 80] width 159 height 9
copy h1 "ROHAN NANDAKUMAR"
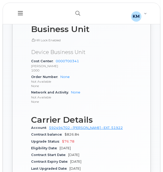
scroll to position [372, 0]
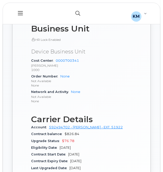
click at [77, 12] on icon "button" at bounding box center [77, 13] width 5 height 5
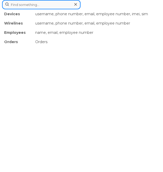
paste input "5195774522"
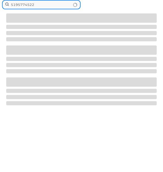
type input "5195774522"
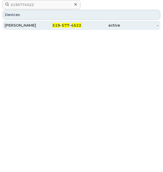
click at [47, 29] on div "519 - 577 - 4522" at bounding box center [62, 25] width 38 height 9
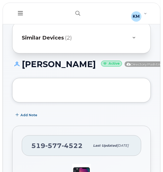
scroll to position [65, 0]
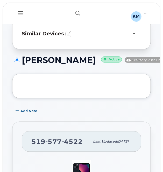
drag, startPoint x: 61, startPoint y: 73, endPoint x: 22, endPoint y: 67, distance: 38.9
click at [22, 65] on h1 "[PERSON_NAME] Active Directory Push Enabled" at bounding box center [91, 60] width 159 height 9
copy h1 "[PERSON_NAME]"
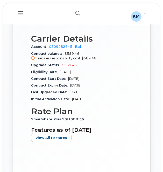
scroll to position [485, 0]
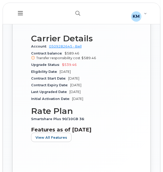
drag, startPoint x: 112, startPoint y: 27, endPoint x: 71, endPoint y: 30, distance: 41.2
click at [71, 24] on div "Network and Activity A01410403700--0205 A01410403700--PMT LOA &amp; Expenses 10…" at bounding box center [81, 16] width 101 height 16
drag, startPoint x: 71, startPoint y: 30, endPoint x: 82, endPoint y: 58, distance: 30.5
click at [82, 43] on h3 "Carrier Details" at bounding box center [81, 38] width 101 height 9
drag, startPoint x: 114, startPoint y: 29, endPoint x: 71, endPoint y: 28, distance: 43.2
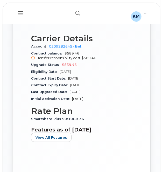
click at [71, 24] on div "Network and Activity A01410403700--0205 A01410403700--PMT LOA &amp; Expenses 10…" at bounding box center [81, 16] width 101 height 16
copy link "A01410403700--0205"
click at [80, 12] on icon "button" at bounding box center [77, 13] width 5 height 5
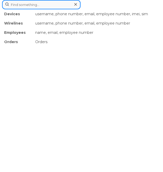
paste input "5199335120"
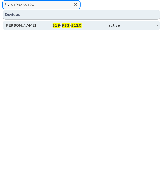
type input "5199335120"
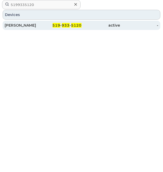
click at [38, 24] on div "[PERSON_NAME]" at bounding box center [24, 25] width 38 height 5
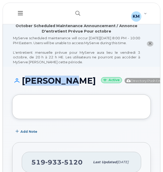
drag, startPoint x: 55, startPoint y: 94, endPoint x: 25, endPoint y: 87, distance: 31.5
click at [25, 85] on h1 "[PERSON_NAME] Active Directory Push Enabled" at bounding box center [91, 80] width 159 height 9
copy h1 "[PERSON_NAME]"
click at [34, 85] on h1 "[PERSON_NAME] Active Directory Push Enabled" at bounding box center [91, 80] width 159 height 9
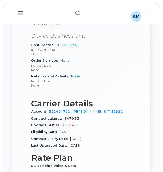
scroll to position [380, 0]
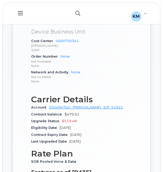
click at [72, 9] on button "button" at bounding box center [77, 13] width 17 height 15
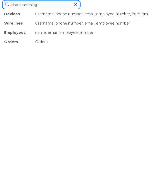
paste input "9052431626"
type input "9052431626"
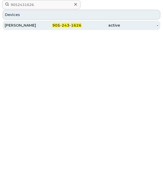
click at [30, 25] on div "[PERSON_NAME]" at bounding box center [24, 25] width 38 height 5
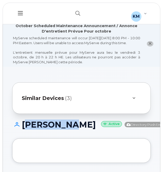
drag, startPoint x: 53, startPoint y: 137, endPoint x: 24, endPoint y: 130, distance: 30.0
click at [24, 129] on h1 "[PERSON_NAME] Active Directory Push Enabled" at bounding box center [91, 124] width 159 height 9
copy h1 "[PERSON_NAME]"
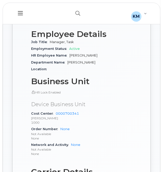
scroll to position [354, 0]
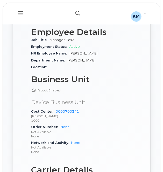
click at [74, 14] on button "button" at bounding box center [77, 13] width 17 height 15
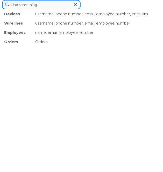
paste input "9052605806"
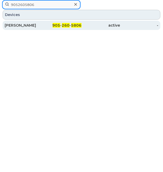
type input "9052605806"
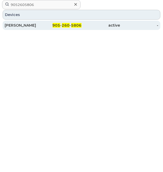
click at [44, 21] on div "905 - 260 - 5806" at bounding box center [62, 25] width 38 height 9
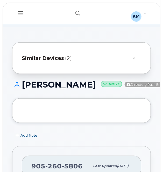
scroll to position [39, 0]
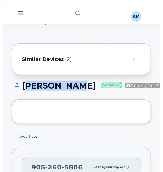
drag, startPoint x: 69, startPoint y: 94, endPoint x: 23, endPoint y: 91, distance: 46.3
click at [23, 90] on h1 "Rick Breau Active Directory Push Enabled" at bounding box center [91, 85] width 159 height 9
copy h1 "Rick Breau"
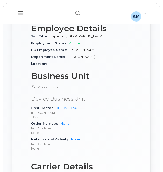
scroll to position [355, 0]
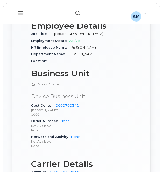
click at [77, 10] on button "button" at bounding box center [77, 13] width 17 height 15
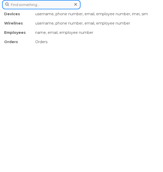
paste input "9054358912"
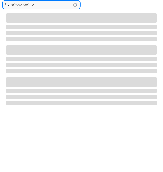
type input "9054358912"
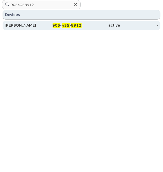
click at [62, 27] on div "905 - 435 - 8912" at bounding box center [62, 25] width 38 height 5
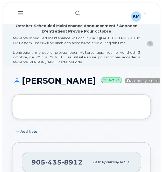
drag, startPoint x: 61, startPoint y: 95, endPoint x: 23, endPoint y: 83, distance: 39.1
click at [23, 83] on h1 "[PERSON_NAME] Active Directory Push Enabled" at bounding box center [91, 80] width 159 height 9
copy h1 "[PERSON_NAME]"
click at [33, 85] on h1 "[PERSON_NAME] Active Directory Push Enabled" at bounding box center [91, 80] width 159 height 9
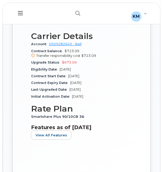
scroll to position [442, 0]
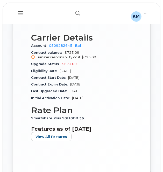
drag, startPoint x: 111, startPoint y: 28, endPoint x: 71, endPoint y: 27, distance: 39.8
click at [71, 23] on div "Network and Activity A01410403700--0205 A01410403700--PMT LOA &amp; Expenses 10…" at bounding box center [81, 15] width 101 height 16
copy link "A01410403700--0205"
click at [73, 16] on button "button" at bounding box center [77, 13] width 17 height 15
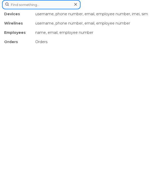
paste input "2266680016"
type input "2266680016"
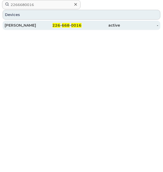
click at [60, 22] on div "226 - 668 - 0016" at bounding box center [62, 25] width 38 height 9
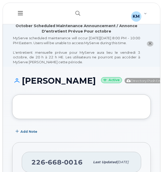
drag, startPoint x: 64, startPoint y: 101, endPoint x: 19, endPoint y: 89, distance: 46.4
click at [19, 89] on div "[PERSON_NAME] Active Directory Push Enabled" at bounding box center [81, 85] width 138 height 18
copy h1 "[PERSON_NAME]"
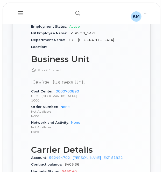
scroll to position [325, 0]
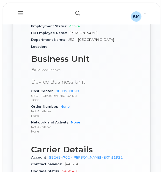
click at [75, 14] on icon "button" at bounding box center [77, 13] width 5 height 5
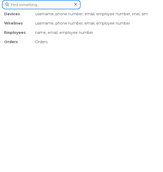
paste input "2266680241"
type input "2266680241"
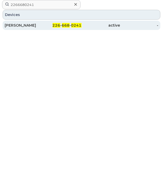
click at [47, 24] on div "226 - 668 - 0241" at bounding box center [62, 25] width 38 height 5
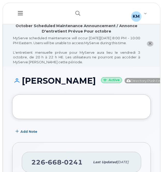
drag, startPoint x: 60, startPoint y: 105, endPoint x: 25, endPoint y: 90, distance: 37.9
click at [25, 90] on div "MAURICIO PINZON Active Directory Push Enabled" at bounding box center [81, 85] width 138 height 18
copy h1 "MAURICIO PINZON"
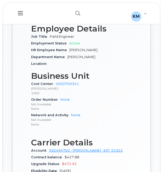
scroll to position [313, 0]
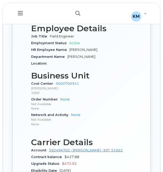
click at [79, 10] on button "button" at bounding box center [77, 13] width 17 height 15
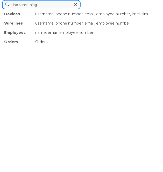
type input "v"
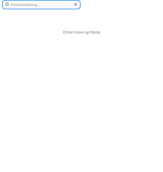
paste input "2266680355"
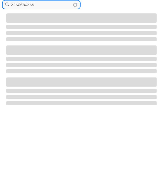
type input "2266680355"
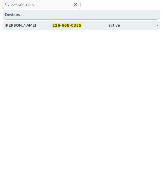
click at [32, 25] on div "LISA WALTON" at bounding box center [24, 25] width 38 height 5
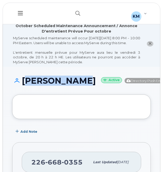
drag, startPoint x: 61, startPoint y: 98, endPoint x: 22, endPoint y: 87, distance: 40.2
click at [22, 85] on h1 "LISA WALTON Active Directory Push Enabled" at bounding box center [91, 80] width 159 height 9
copy h1 "[PERSON_NAME]"
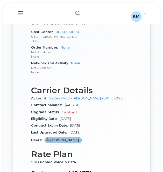
scroll to position [385, 0]
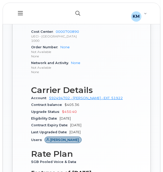
click at [80, 17] on button "button" at bounding box center [77, 13] width 17 height 15
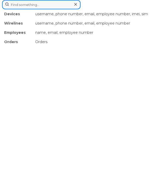
paste input "2266682498"
type input "2266682498"
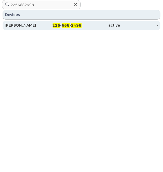
click at [47, 24] on div "226 - 668 - 2498" at bounding box center [62, 25] width 38 height 5
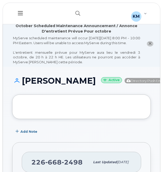
drag, startPoint x: 81, startPoint y: 100, endPoint x: 24, endPoint y: 80, distance: 60.8
copy h1 "MEAGHAN MACDONALD"
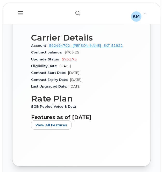
scroll to position [437, 0]
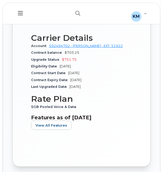
drag, startPoint x: 112, startPoint y: 28, endPoint x: 71, endPoint y: 28, distance: 41.1
click at [71, 23] on div "Network and Activity A01410403700--0205 A01410403700--PMT LOA &amp; Expenses 10…" at bounding box center [81, 15] width 101 height 16
copy link "A01410403700--0205"
click at [77, 12] on icon "button" at bounding box center [77, 13] width 5 height 5
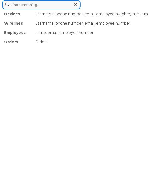
paste input "2266682852"
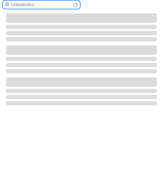
type input "2266682852"
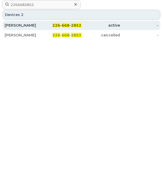
click at [58, 26] on span "226" at bounding box center [56, 25] width 8 height 5
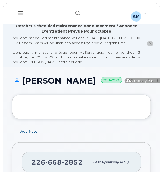
drag, startPoint x: 59, startPoint y: 96, endPoint x: 25, endPoint y: 87, distance: 35.4
click at [25, 85] on h1 "ROBERT BADLEY Active Directory Push Enabled" at bounding box center [91, 80] width 159 height 9
drag, startPoint x: 25, startPoint y: 87, endPoint x: 46, endPoint y: 97, distance: 23.0
click at [46, 85] on h1 "ROBERT BADLEY Active Directory Push Enabled" at bounding box center [91, 80] width 159 height 9
click at [56, 85] on h1 "ROBERT BADLEY Active Directory Push Enabled" at bounding box center [91, 80] width 159 height 9
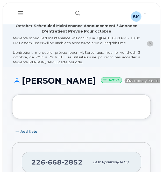
drag, startPoint x: 59, startPoint y: 95, endPoint x: 22, endPoint y: 82, distance: 39.2
click at [22, 82] on h1 "ROBERT BADLEY Active Directory Push Enabled" at bounding box center [91, 80] width 159 height 9
copy h1 "ROBERT BADLEY"
click at [39, 85] on h1 "ROBERT BADLEY Active Directory Push Enabled" at bounding box center [91, 80] width 159 height 9
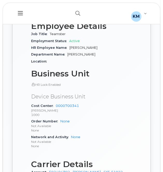
scroll to position [311, 0]
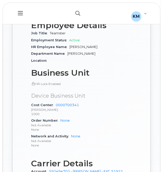
click at [75, 12] on icon "button" at bounding box center [77, 13] width 5 height 5
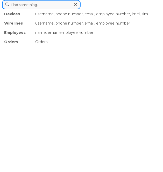
paste input "2266683246"
type input "2266683246"
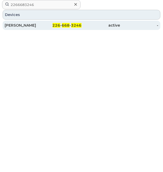
click at [36, 23] on div "MICHAEL PROESTOS" at bounding box center [24, 25] width 38 height 5
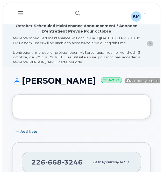
drag, startPoint x: 73, startPoint y: 99, endPoint x: 25, endPoint y: 88, distance: 49.4
click at [25, 85] on h1 "[PERSON_NAME] Active Directory Push Enabled" at bounding box center [91, 80] width 159 height 9
copy h1 "[PERSON_NAME]"
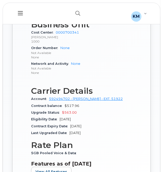
scroll to position [360, 0]
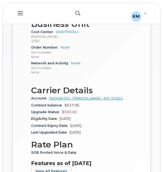
click at [76, 14] on icon "button" at bounding box center [77, 13] width 5 height 5
paste input "2266684175"
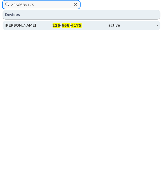
type input "2266684175"
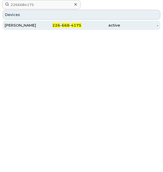
click at [40, 25] on div "[PERSON_NAME]" at bounding box center [24, 25] width 38 height 5
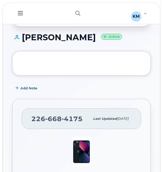
scroll to position [97, 0]
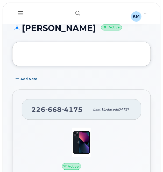
drag, startPoint x: 100, startPoint y: 31, endPoint x: 24, endPoint y: 31, distance: 76.5
click at [24, 31] on h1 "ASHLEY NEWMAN Active" at bounding box center [81, 28] width 138 height 9
copy h1 "ASHLEY NEWMAN"
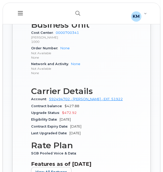
scroll to position [403, 0]
click at [82, 13] on button "button" at bounding box center [77, 13] width 17 height 15
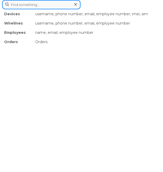
paste input "2266685516"
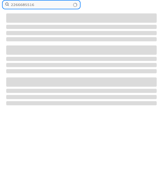
type input "2266685516"
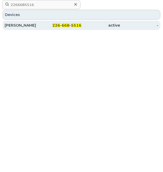
click at [48, 22] on div "226 - 668 - 5516" at bounding box center [62, 25] width 38 height 9
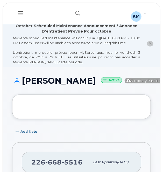
drag, startPoint x: 48, startPoint y: 98, endPoint x: 23, endPoint y: 86, distance: 27.6
drag, startPoint x: 23, startPoint y: 86, endPoint x: 43, endPoint y: 97, distance: 23.6
click at [43, 85] on h1 "GRAHAM NEILL Active Directory Push Enabled" at bounding box center [91, 80] width 159 height 9
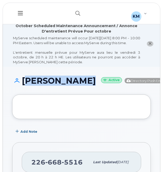
drag, startPoint x: 45, startPoint y: 96, endPoint x: 22, endPoint y: 85, distance: 25.7
click at [22, 85] on h1 "GRAHAM NEILL Active Directory Push Enabled" at bounding box center [91, 80] width 159 height 9
copy h1 "GRAHAM NEILL"
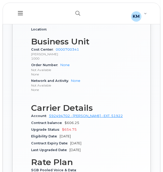
scroll to position [345, 0]
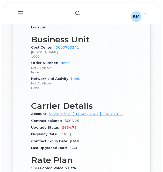
click at [72, 10] on button "button" at bounding box center [77, 13] width 17 height 15
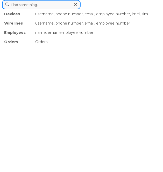
paste input "2266685682"
type input "2266685682"
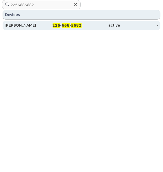
click at [53, 23] on span "226" at bounding box center [56, 25] width 8 height 5
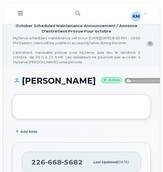
drag, startPoint x: 70, startPoint y: 106, endPoint x: 24, endPoint y: 85, distance: 50.5
click at [24, 85] on div "[PERSON_NAME] Active Directory Push Enabled" at bounding box center [81, 85] width 138 height 18
copy h1 "[PERSON_NAME]"
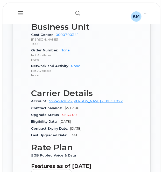
scroll to position [357, 0]
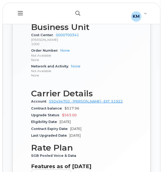
click at [74, 16] on button "button" at bounding box center [77, 13] width 17 height 15
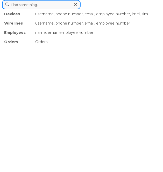
paste input "2266686688"
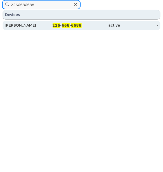
type input "2266686688"
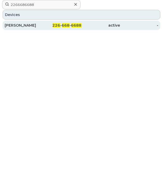
click at [64, 29] on div "226 - 668 - 6688" at bounding box center [62, 25] width 38 height 9
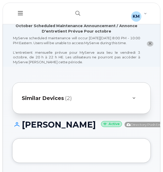
drag, startPoint x: 64, startPoint y: 137, endPoint x: 22, endPoint y: 126, distance: 43.6
click at [22, 126] on h1 "JESSE FANTHAM Active Directory Push Enabled" at bounding box center [91, 124] width 159 height 9
copy h1 "JESSE FANTHAM"
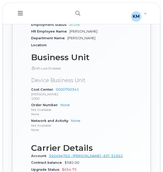
scroll to position [371, 0]
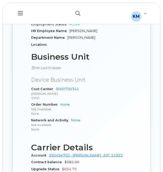
click at [76, 11] on icon "button" at bounding box center [77, 13] width 5 height 5
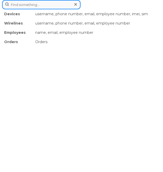
click at [43, 6] on input at bounding box center [41, 4] width 78 height 9
paste input "2266687347"
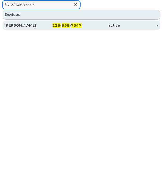
type input "2266687347"
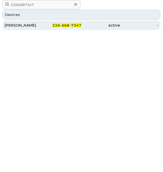
click at [36, 26] on div "DAVID THORNBERG" at bounding box center [24, 25] width 38 height 5
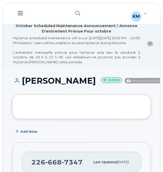
drag, startPoint x: 77, startPoint y: 96, endPoint x: 21, endPoint y: 86, distance: 56.3
click at [21, 85] on h1 "DAVID THORNBERG Active Directory Push Enabled" at bounding box center [91, 80] width 159 height 9
copy h1 "DAVID THORNBERG"
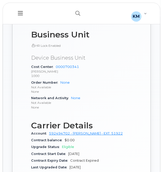
scroll to position [362, 0]
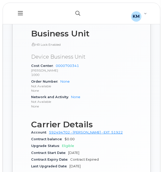
click at [76, 13] on icon "button" at bounding box center [77, 13] width 5 height 5
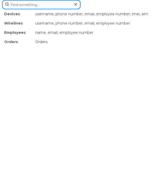
paste input "2266687494"
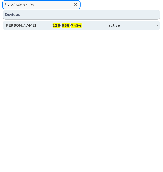
type input "2266687494"
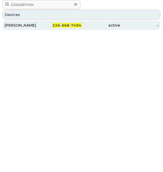
click at [26, 28] on div "MACKENZIE GALLAGHER" at bounding box center [24, 25] width 38 height 9
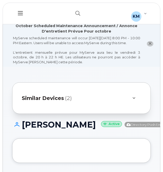
drag, startPoint x: 77, startPoint y: 137, endPoint x: 23, endPoint y: 132, distance: 54.3
click at [23, 129] on h1 "[PERSON_NAME] Active Directory Push Enabled" at bounding box center [91, 124] width 159 height 9
copy h1 "[PERSON_NAME]"
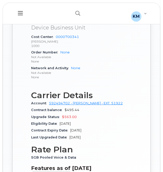
scroll to position [423, 0]
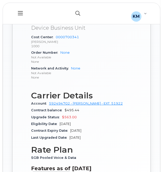
click at [70, 16] on button "button" at bounding box center [77, 13] width 17 height 15
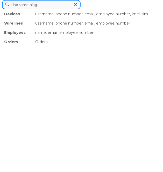
paste input "2266687854"
type input "2266687854"
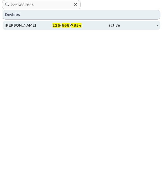
click at [44, 26] on div "226 - 668 - 7854" at bounding box center [62, 25] width 38 height 5
click at [55, 22] on div "226 - 668 - 7854" at bounding box center [62, 25] width 38 height 9
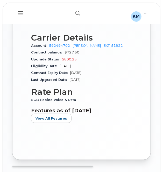
scroll to position [440, 0]
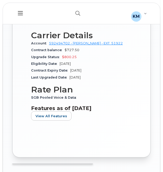
drag, startPoint x: 113, startPoint y: 25, endPoint x: 70, endPoint y: 26, distance: 42.9
click at [70, 21] on div "Network and Activity A01410403700--0205 A01410403700--PMT LOA &amp; Expenses 10…" at bounding box center [81, 13] width 101 height 16
copy link "A01410403700--0205"
click at [66, 19] on p "1000" at bounding box center [81, 17] width 101 height 4
click at [79, 12] on icon "button" at bounding box center [77, 13] width 5 height 5
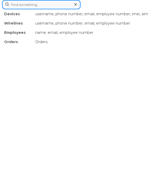
paste input "2266688469"
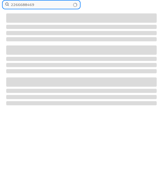
type input "2266688469"
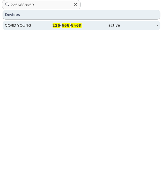
click at [18, 24] on div "GORD YOUNG" at bounding box center [24, 25] width 38 height 5
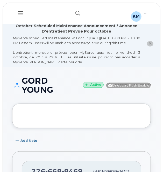
drag, startPoint x: 52, startPoint y: 100, endPoint x: 22, endPoint y: 84, distance: 34.3
click at [22, 84] on h1 "GORD YOUNG Active Directory Push Enabled" at bounding box center [81, 85] width 138 height 18
copy h1 "GORD YOUNG"
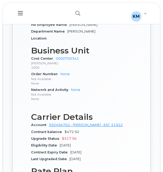
scroll to position [341, 0]
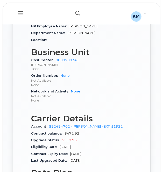
click at [79, 8] on button "button" at bounding box center [77, 13] width 17 height 15
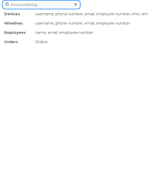
paste input "2266688597"
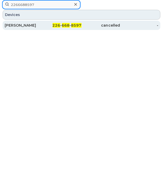
type input "2266688597"
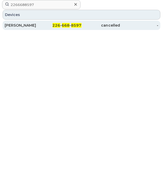
click at [39, 24] on div "Maher Shoura" at bounding box center [24, 25] width 38 height 5
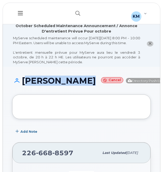
drag, startPoint x: 52, startPoint y: 103, endPoint x: 25, endPoint y: 85, distance: 32.7
click at [25, 85] on div "[PERSON_NAME] Cancel Directory Push Enabled" at bounding box center [81, 85] width 138 height 18
copy h1 "[PERSON_NAME]"
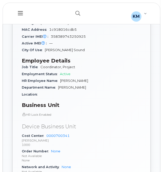
scroll to position [278, 0]
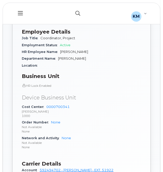
click at [71, 8] on button "button" at bounding box center [77, 13] width 17 height 15
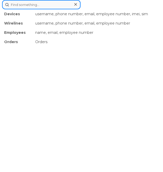
paste input "2269740264"
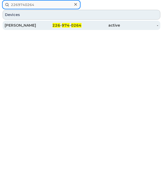
type input "2269740264"
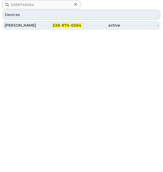
click at [43, 26] on link "NATHAN ORGAN 226 - 974 - 0264 active -" at bounding box center [81, 25] width 157 height 9
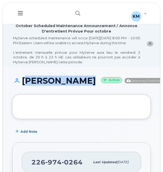
drag, startPoint x: 58, startPoint y: 97, endPoint x: 21, endPoint y: 88, distance: 38.2
click at [21, 85] on h1 "[PERSON_NAME] Active Directory Push Enabled" at bounding box center [91, 80] width 159 height 9
copy h1 "[PERSON_NAME]"
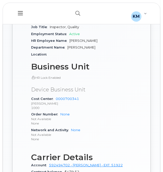
scroll to position [328, 0]
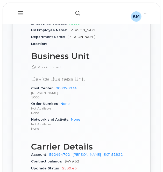
click at [76, 9] on button "button" at bounding box center [77, 13] width 17 height 15
paste input "2269740863"
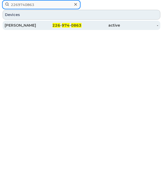
type input "2269740863"
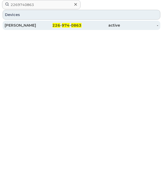
click at [65, 22] on div "226 - 974 - 0863" at bounding box center [62, 25] width 38 height 9
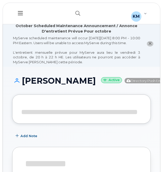
drag, startPoint x: 52, startPoint y: 99, endPoint x: 24, endPoint y: 86, distance: 30.6
click at [24, 86] on div "[PERSON_NAME] Active Directory Push Enabled" at bounding box center [81, 85] width 138 height 18
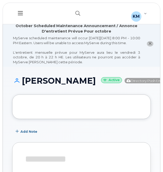
copy h1 "[PERSON_NAME]"
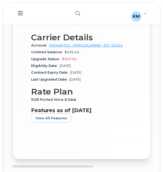
scroll to position [438, 0]
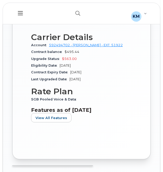
drag, startPoint x: 114, startPoint y: 27, endPoint x: 71, endPoint y: 30, distance: 43.0
click at [71, 22] on div "Network and Activity A01410403700--0205 A01410403700--PMT LOA &amp; Expenses 10…" at bounding box center [81, 15] width 101 height 16
copy link "A01410403700--0205"
click at [81, 13] on button "button" at bounding box center [77, 13] width 17 height 15
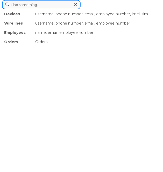
paste input "2269741327"
type input "2269741327"
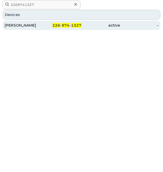
click at [36, 24] on div "[PERSON_NAME]" at bounding box center [24, 25] width 38 height 5
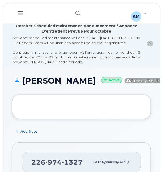
drag, startPoint x: 24, startPoint y: 85, endPoint x: 66, endPoint y: 96, distance: 43.4
click at [66, 85] on h1 "[PERSON_NAME] Active Directory Push Enabled" at bounding box center [91, 80] width 159 height 9
copy h1 "[PERSON_NAME]"
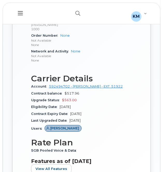
scroll to position [372, 0]
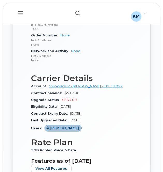
click at [76, 9] on button "button" at bounding box center [77, 13] width 17 height 15
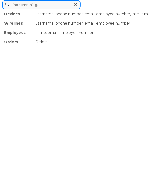
paste input "2269741438"
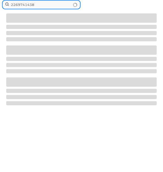
type input "2269741438"
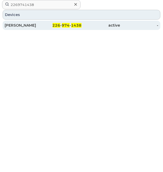
click at [29, 28] on div "[PERSON_NAME]" at bounding box center [24, 25] width 38 height 9
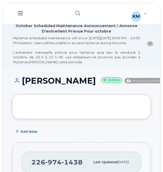
drag, startPoint x: 23, startPoint y: 86, endPoint x: 72, endPoint y: 95, distance: 49.7
click at [72, 85] on h1 "[PERSON_NAME] Active Directory Push Enabled" at bounding box center [91, 80] width 159 height 9
copy h1 "[PERSON_NAME]"
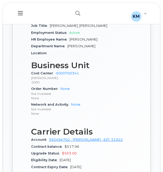
scroll to position [318, 0]
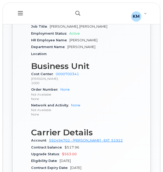
click at [78, 9] on button "button" at bounding box center [77, 13] width 17 height 15
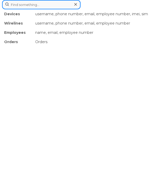
paste input "2269741558"
type input "2269741558"
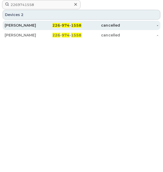
click at [29, 21] on link "MATT MOOTREY 226 - 974 - 1558 cancelled -" at bounding box center [81, 25] width 157 height 9
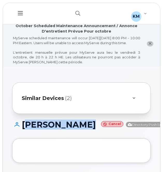
drag, startPoint x: 63, startPoint y: 138, endPoint x: 22, endPoint y: 130, distance: 42.4
click at [22, 129] on h1 "[PERSON_NAME] Cancel Directory Push Enabled" at bounding box center [92, 124] width 161 height 9
copy h1 "[PERSON_NAME]"
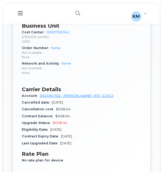
scroll to position [379, 0]
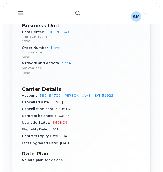
click at [76, 13] on icon "button" at bounding box center [77, 13] width 5 height 5
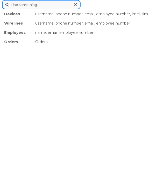
paste input "2269741708"
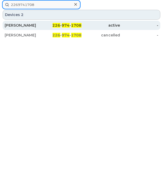
type input "2269741708"
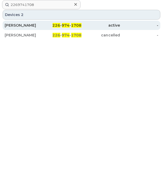
click at [41, 28] on div "[PERSON_NAME]" at bounding box center [24, 25] width 38 height 5
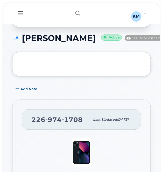
scroll to position [87, 0]
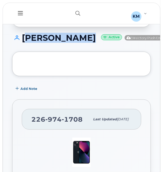
drag, startPoint x: 66, startPoint y: 53, endPoint x: 24, endPoint y: 41, distance: 44.3
click at [24, 41] on h1 "[PERSON_NAME] Active Directory Push Enabled" at bounding box center [91, 37] width 159 height 9
copy h1 "[PERSON_NAME]"
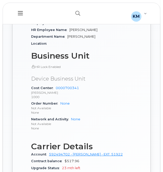
scroll to position [373, 0]
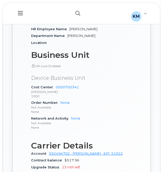
click at [73, 11] on button "button" at bounding box center [77, 13] width 17 height 15
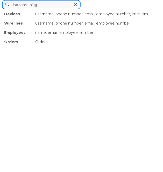
paste input "2269741766"
type input "2269741766"
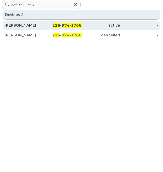
click at [8, 21] on div "ALYSSA WRIGHT" at bounding box center [24, 25] width 38 height 9
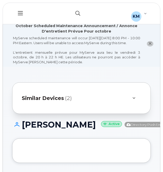
click at [77, 13] on icon "button" at bounding box center [77, 13] width 5 height 5
paste input "2269741766"
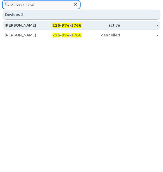
type input "2269741766"
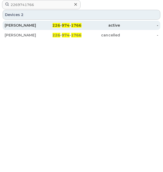
click at [43, 27] on div "226 - 974 - 1766" at bounding box center [62, 25] width 38 height 5
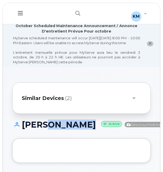
drag, startPoint x: 54, startPoint y: 135, endPoint x: 48, endPoint y: 133, distance: 7.0
click at [48, 129] on h1 "[PERSON_NAME] Active Directory Push Enabled" at bounding box center [91, 124] width 159 height 9
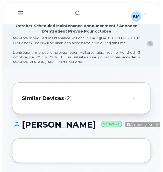
drag, startPoint x: 48, startPoint y: 133, endPoint x: 59, endPoint y: 139, distance: 13.2
click at [59, 129] on h1 "ALYSSA WRIGHT Active Directory Push Enabled" at bounding box center [91, 124] width 159 height 9
drag, startPoint x: 59, startPoint y: 139, endPoint x: 25, endPoint y: 131, distance: 35.7
click at [25, 129] on h1 "ALYSSA WRIGHT Active Directory Push Enabled" at bounding box center [91, 124] width 159 height 9
copy h1 "ALYSSA WRIGHT"
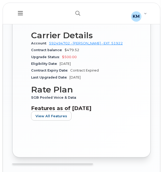
scroll to position [484, 0]
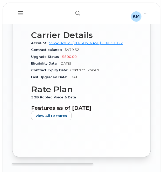
drag, startPoint x: 117, startPoint y: 27, endPoint x: 71, endPoint y: 26, distance: 46.5
click at [71, 20] on div "Network and Activity A01410403700--0205 A01410403700--PMT LOA &amp; Expenses 10…" at bounding box center [81, 13] width 101 height 16
copy link "A01410403700--0205"
click at [74, 7] on button "button" at bounding box center [77, 13] width 17 height 15
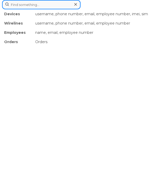
paste input "2269741836"
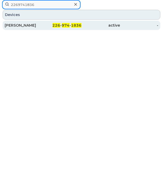
type input "2269741836"
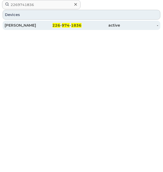
click at [42, 25] on div "IAN CLEMENT" at bounding box center [24, 25] width 38 height 5
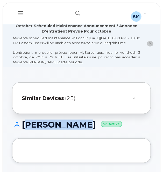
drag, startPoint x: 81, startPoint y: 131, endPoint x: 22, endPoint y: 126, distance: 58.6
click at [22, 126] on h1 "[PERSON_NAME] Active" at bounding box center [81, 124] width 138 height 9
copy h1 "[PERSON_NAME]"
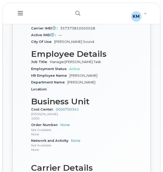
scroll to position [328, 0]
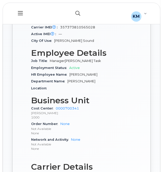
click at [73, 10] on button "button" at bounding box center [77, 13] width 17 height 15
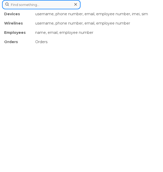
paste input "2269742334"
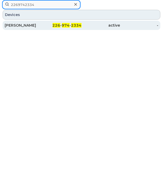
type input "2269742334"
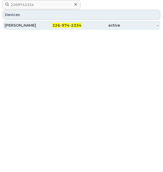
click at [35, 21] on div "[PERSON_NAME]" at bounding box center [24, 25] width 38 height 9
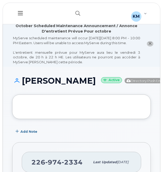
drag, startPoint x: 68, startPoint y: 95, endPoint x: 25, endPoint y: 85, distance: 44.0
click at [25, 85] on h1 "[PERSON_NAME] Active Directory Push Enabled" at bounding box center [91, 80] width 159 height 9
copy h1 "[PERSON_NAME]"
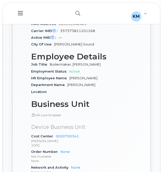
scroll to position [282, 0]
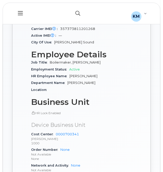
click at [74, 12] on button "button" at bounding box center [77, 13] width 17 height 15
paste input "2269742334"
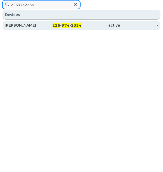
type input "2269742334"
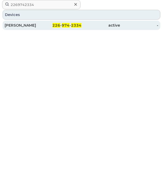
click at [58, 26] on span "226" at bounding box center [56, 25] width 8 height 5
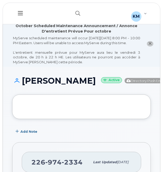
drag, startPoint x: 58, startPoint y: 97, endPoint x: 23, endPoint y: 87, distance: 36.4
click at [23, 85] on h1 "ANDREW GEORGE Active Directory Push Enabled" at bounding box center [91, 80] width 159 height 9
copy h1 "ANDREW GEORGE"
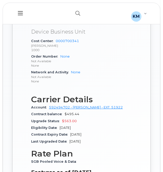
scroll to position [375, 0]
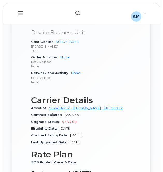
click at [77, 12] on icon "button" at bounding box center [77, 13] width 5 height 5
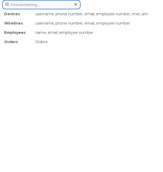
paste input "2269742784"
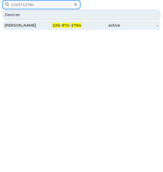
type input "2269742784"
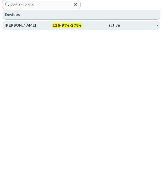
click at [41, 23] on div "DAVID LAPORTE" at bounding box center [24, 25] width 38 height 5
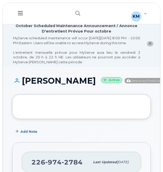
click at [58, 84] on h1 "DAVID LAPORTE Active Directory Push Enabled" at bounding box center [91, 80] width 159 height 9
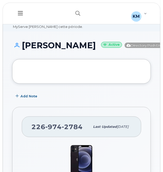
scroll to position [35, 0]
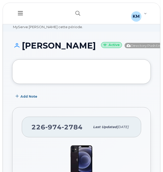
drag, startPoint x: 60, startPoint y: 63, endPoint x: 24, endPoint y: 54, distance: 38.1
click at [24, 50] on h1 "DAVID LAPORTE Active Directory Push Enabled" at bounding box center [91, 45] width 159 height 9
copy h1 "DAVID LAPORTE"
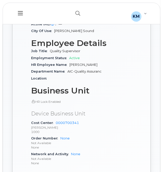
scroll to position [294, 0]
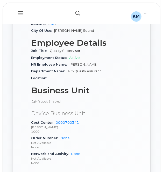
click at [74, 6] on button "button" at bounding box center [77, 13] width 17 height 15
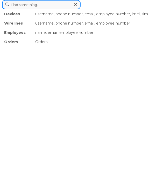
paste input "2269745109"
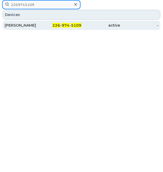
type input "2269745109"
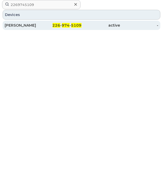
click at [38, 27] on div "GERALD MCMULLEN" at bounding box center [24, 25] width 38 height 5
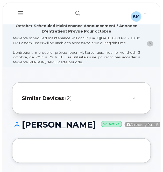
drag, startPoint x: 78, startPoint y: 142, endPoint x: 22, endPoint y: 131, distance: 56.5
click at [22, 129] on h1 "[PERSON_NAME] Active Directory Push Enabled" at bounding box center [91, 124] width 159 height 9
copy h1 "[PERSON_NAME]"
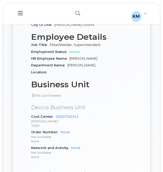
scroll to position [348, 0]
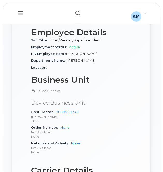
click at [74, 14] on button "button" at bounding box center [77, 13] width 17 height 15
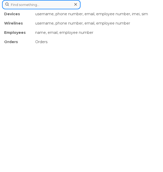
paste input "2269745253"
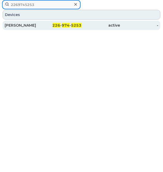
type input "2269745253"
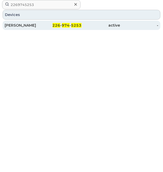
click at [37, 26] on div "[PERSON_NAME]" at bounding box center [24, 25] width 38 height 5
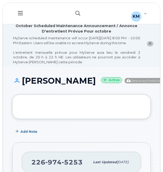
click at [78, 9] on button "button" at bounding box center [77, 13] width 17 height 15
paste input "2269745253"
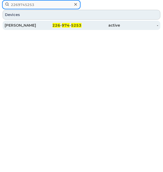
type input "2269745253"
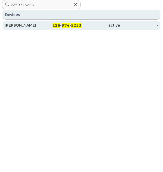
click at [38, 22] on div "[PERSON_NAME]" at bounding box center [24, 25] width 38 height 9
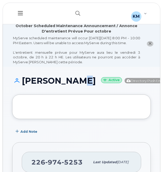
drag, startPoint x: 53, startPoint y: 98, endPoint x: 47, endPoint y: 98, distance: 5.5
click at [47, 85] on h1 "[PERSON_NAME] Active Directory Push Enabled" at bounding box center [91, 80] width 159 height 9
drag, startPoint x: 47, startPoint y: 98, endPoint x: 58, endPoint y: 96, distance: 10.9
click at [58, 85] on h1 "[PERSON_NAME] Active Directory Push Enabled" at bounding box center [91, 80] width 159 height 9
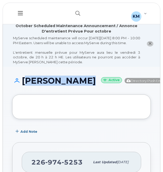
drag, startPoint x: 56, startPoint y: 94, endPoint x: 23, endPoint y: 85, distance: 33.7
click at [23, 85] on h1 "[PERSON_NAME] Active Directory Push Enabled" at bounding box center [91, 80] width 159 height 9
copy h1 "[PERSON_NAME]"
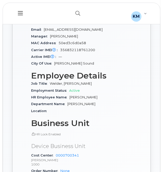
scroll to position [352, 0]
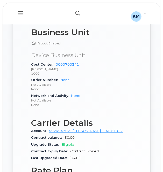
click at [79, 12] on icon "button" at bounding box center [77, 13] width 5 height 5
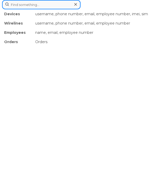
paste input "2269745253"
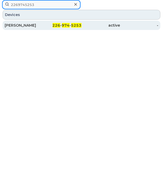
type input "2269745253"
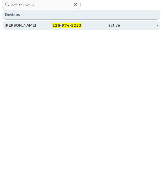
click at [51, 25] on div "226 - 974 - 5253" at bounding box center [62, 25] width 38 height 5
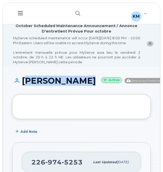
drag, startPoint x: 57, startPoint y: 102, endPoint x: 23, endPoint y: 87, distance: 36.7
click at [23, 87] on div "AHMAD HALABI Active Directory Push Enabled" at bounding box center [81, 85] width 138 height 18
copy h1 "AHMAD HALABI"
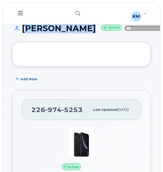
scroll to position [51, 0]
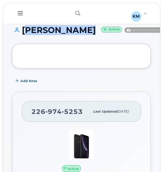
click at [45, 44] on div "AHMAD HALABI Active Directory Push Enabled" at bounding box center [81, 35] width 138 height 18
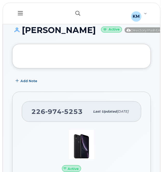
click at [81, 6] on button "button" at bounding box center [77, 13] width 17 height 15
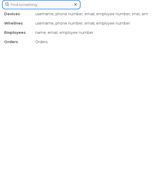
paste input "2269746101"
type input "2269746101"
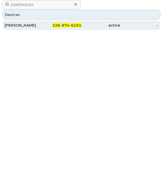
click at [48, 25] on div "226 - 974 - 6101" at bounding box center [62, 25] width 38 height 5
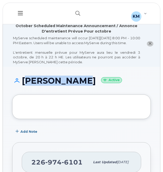
drag, startPoint x: 81, startPoint y: 86, endPoint x: 23, endPoint y: 82, distance: 58.0
click at [23, 82] on h1 "RICKEY BUSH Active" at bounding box center [81, 80] width 138 height 9
copy h1 "RICKEY BUSH"
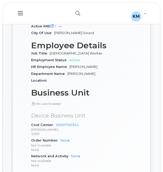
scroll to position [357, 0]
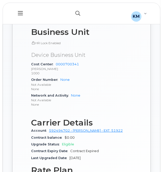
click at [74, 11] on button "button" at bounding box center [77, 13] width 17 height 15
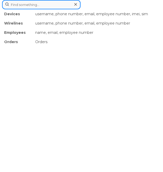
paste input "2269747042"
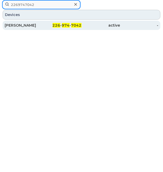
type input "2269747042"
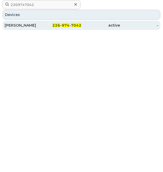
click at [33, 25] on div "IAN CLEMENT" at bounding box center [24, 25] width 38 height 5
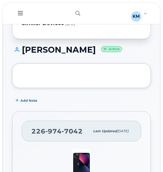
scroll to position [74, 0]
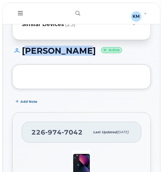
drag, startPoint x: 83, startPoint y: 58, endPoint x: 22, endPoint y: 53, distance: 61.5
click at [22, 53] on h1 "IAN CLEMENT Active" at bounding box center [81, 50] width 138 height 9
copy h1 "IAN CLEMENT"
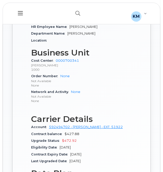
scroll to position [376, 0]
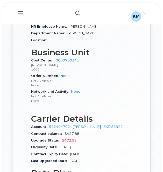
click at [75, 9] on button "button" at bounding box center [77, 13] width 17 height 15
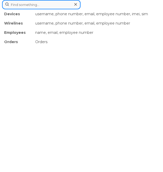
paste input "2269747042"
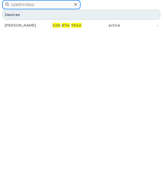
click at [37, 6] on input "2269747042" at bounding box center [41, 4] width 78 height 9
paste input "153"
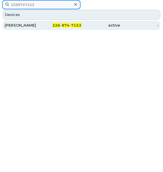
type input "2269747153"
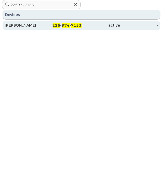
click at [37, 26] on div "JOHN SIEGFRIED" at bounding box center [24, 25] width 38 height 5
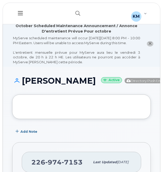
drag, startPoint x: 68, startPoint y: 98, endPoint x: 22, endPoint y: 89, distance: 47.0
click at [22, 85] on h1 "[PERSON_NAME] Active Directory Push Enabled" at bounding box center [91, 80] width 159 height 9
copy h1 "[PERSON_NAME]"
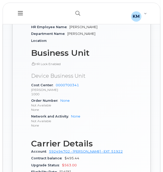
scroll to position [332, 0]
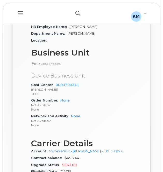
click at [77, 11] on icon "button" at bounding box center [77, 13] width 5 height 5
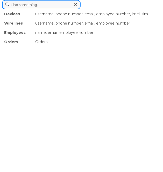
paste input "2269747168"
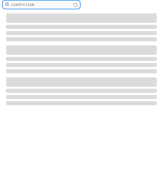
type input "2269747168"
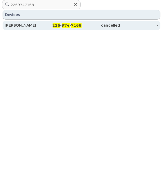
click at [55, 25] on span "226" at bounding box center [56, 25] width 8 height 5
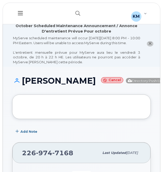
drag, startPoint x: 74, startPoint y: 98, endPoint x: 23, endPoint y: 83, distance: 53.3
click at [23, 83] on h1 "JENNIFER BOUCHER Cancel Directory Push Enabled" at bounding box center [92, 80] width 161 height 9
copy h1 "JENNIFER BOUCHER"
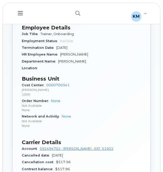
scroll to position [281, 0]
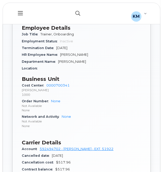
click at [78, 11] on button "button" at bounding box center [77, 13] width 17 height 15
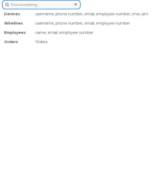
paste input "2269747286"
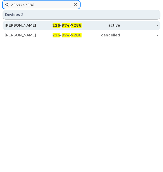
type input "2269747286"
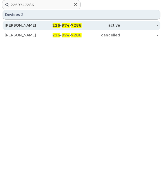
click at [39, 22] on div "[PERSON_NAME]" at bounding box center [24, 25] width 38 height 9
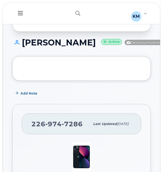
scroll to position [81, 0]
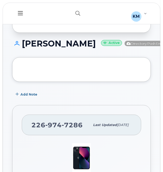
drag, startPoint x: 77, startPoint y: 59, endPoint x: 22, endPoint y: 48, distance: 56.1
click at [22, 48] on h1 "[PERSON_NAME] Active Directory Push Enabled" at bounding box center [91, 43] width 159 height 9
copy h1 "[PERSON_NAME]"
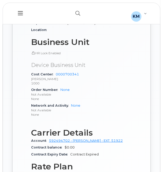
scroll to position [386, 0]
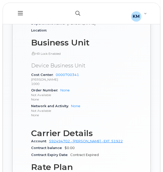
click at [73, 11] on button "button" at bounding box center [77, 13] width 17 height 15
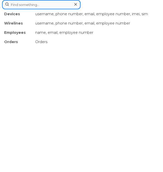
paste input "2269747433"
type input "2269747433"
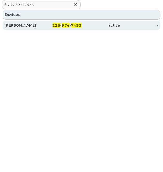
click at [70, 26] on div "226 - 974 - 7433" at bounding box center [62, 25] width 38 height 5
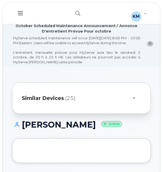
drag, startPoint x: 82, startPoint y: 87, endPoint x: 30, endPoint y: 110, distance: 56.4
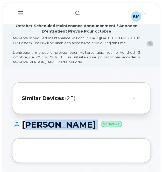
drag, startPoint x: 84, startPoint y: 129, endPoint x: 23, endPoint y: 132, distance: 61.6
click at [23, 129] on h1 "IAN CLEMENT Active" at bounding box center [81, 124] width 138 height 9
copy h1 "IAN CLEMENT"
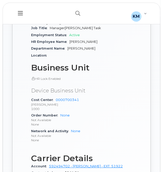
scroll to position [363, 0]
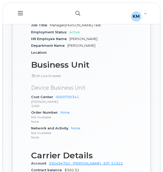
click at [77, 12] on icon "button" at bounding box center [77, 13] width 5 height 5
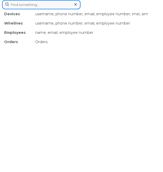
paste input "2269747435"
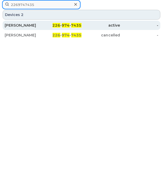
type input "2269747435"
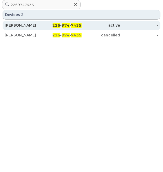
click at [32, 28] on div "NATHAN PERRY" at bounding box center [24, 25] width 38 height 9
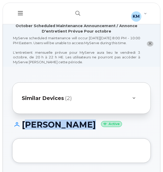
drag, startPoint x: 91, startPoint y: 130, endPoint x: 22, endPoint y: 134, distance: 68.9
click at [22, 134] on div "[PERSON_NAME] Active" at bounding box center [81, 129] width 138 height 18
copy h1 "[PERSON_NAME]"
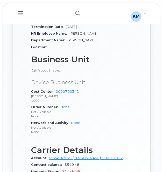
scroll to position [369, 0]
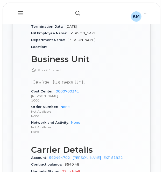
click at [76, 14] on icon "button" at bounding box center [77, 13] width 5 height 5
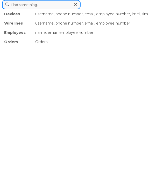
paste input "4378818774"
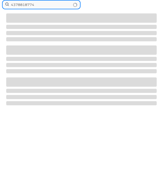
type input "4378818774"
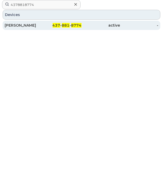
click at [63, 24] on span "881" at bounding box center [66, 25] width 8 height 5
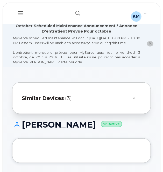
drag, startPoint x: 94, startPoint y: 129, endPoint x: 23, endPoint y: 126, distance: 70.4
click at [23, 126] on h1 "JUSTIN STANLEY Active" at bounding box center [81, 124] width 138 height 9
copy h1 "JUSTIN STANLEY"
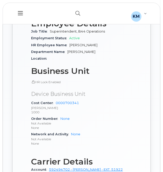
scroll to position [359, 0]
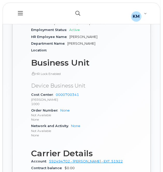
click at [76, 11] on icon "button" at bounding box center [77, 13] width 5 height 5
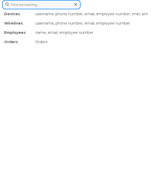
paste input "9052436738"
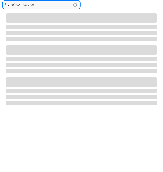
type input "9052436738"
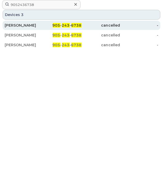
click at [57, 26] on span "905" at bounding box center [56, 25] width 8 height 5
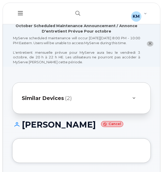
drag, startPoint x: 95, startPoint y: 129, endPoint x: 24, endPoint y: 132, distance: 71.2
click at [24, 129] on h1 "[PERSON_NAME] Cancel" at bounding box center [81, 124] width 138 height 9
copy h1 "[PERSON_NAME]"
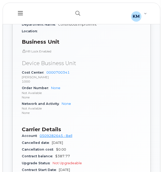
scroll to position [361, 0]
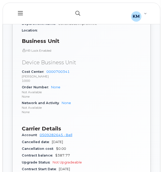
click at [76, 14] on icon "button" at bounding box center [77, 13] width 5 height 5
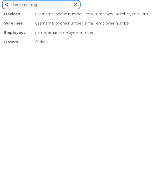
paste input "2896852201"
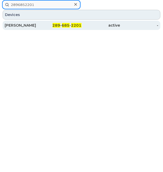
type input "2896852201"
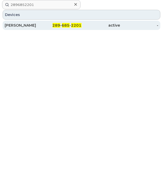
click at [27, 24] on div "[PERSON_NAME]" at bounding box center [24, 25] width 38 height 5
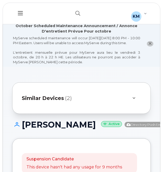
drag, startPoint x: 56, startPoint y: 142, endPoint x: 21, endPoint y: 129, distance: 36.9
click at [21, 129] on h1 "Ifeanyichukwu Nweke Active Directory Push Enabled" at bounding box center [91, 124] width 159 height 9
copy h1 "Ifeanyichukwu Nweke"
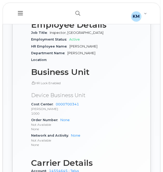
scroll to position [376, 0]
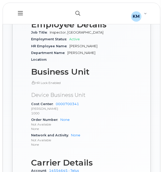
click at [79, 11] on icon "button" at bounding box center [77, 13] width 5 height 5
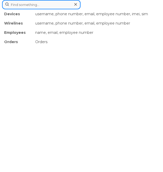
paste input "9052605806"
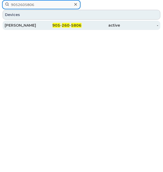
type input "9052605806"
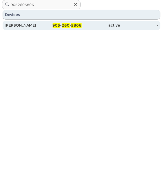
click at [44, 25] on div "905 - 260 - 5806" at bounding box center [62, 25] width 38 height 5
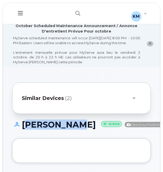
drag, startPoint x: 69, startPoint y: 137, endPoint x: 24, endPoint y: 129, distance: 45.8
click at [24, 129] on div "Rick Breau Active Directory Push Enabled" at bounding box center [81, 129] width 138 height 18
copy h1 "Rick Breau"
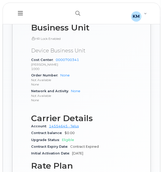
scroll to position [400, 0]
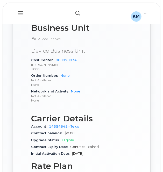
click at [77, 11] on icon "button" at bounding box center [77, 13] width 5 height 5
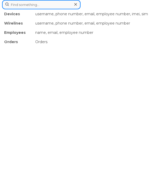
paste input "2896716568"
type input "2896716568"
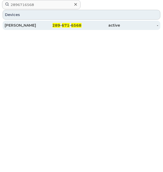
click at [52, 23] on div "289 - 671 - 6568" at bounding box center [62, 25] width 38 height 5
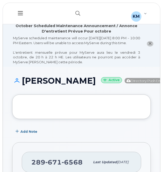
drag, startPoint x: 55, startPoint y: 98, endPoint x: 25, endPoint y: 88, distance: 31.0
click at [25, 85] on h1 "[PERSON_NAME] Active Directory Push Enabled" at bounding box center [91, 80] width 159 height 9
copy h1 "[PERSON_NAME]"
click at [75, 14] on icon "button" at bounding box center [77, 13] width 5 height 5
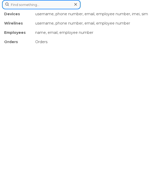
type input "v"
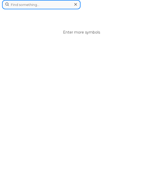
paste input "4167004133"
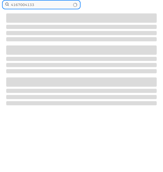
type input "4167004133"
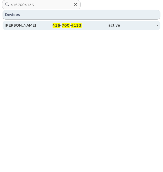
click at [41, 26] on div "Travis Olsen" at bounding box center [24, 25] width 38 height 5
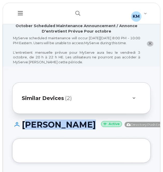
drag, startPoint x: 53, startPoint y: 136, endPoint x: 24, endPoint y: 130, distance: 30.1
click at [24, 129] on h1 "Travis Olsen Active Directory Push Enabled" at bounding box center [91, 124] width 159 height 9
copy h1 "Travis Olsen"
click at [73, 10] on button "button" at bounding box center [77, 13] width 17 height 15
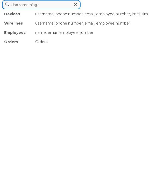
paste input "5193538593"
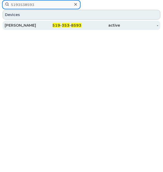
type input "5193538593"
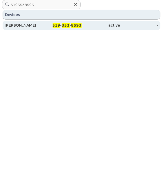
click at [39, 24] on div "Mateusz Janowski" at bounding box center [24, 25] width 38 height 5
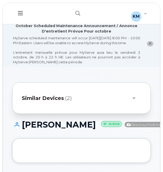
drag, startPoint x: 72, startPoint y: 145, endPoint x: 24, endPoint y: 125, distance: 51.7
drag, startPoint x: 24, startPoint y: 125, endPoint x: 23, endPoint y: 128, distance: 2.7
click at [23, 128] on h1 "[PERSON_NAME] Active Directory Push Enabled" at bounding box center [91, 124] width 159 height 9
drag, startPoint x: 21, startPoint y: 128, endPoint x: 66, endPoint y: 137, distance: 45.7
click at [66, 129] on h1 "[PERSON_NAME] Active Directory Push Enabled" at bounding box center [91, 124] width 159 height 9
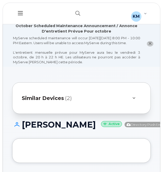
copy h1 "[PERSON_NAME]"
click at [76, 13] on icon "button" at bounding box center [77, 13] width 5 height 5
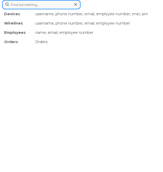
paste input "5193891732"
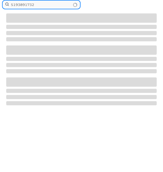
type input "5193891732"
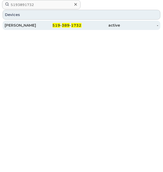
click at [66, 26] on span "389" at bounding box center [66, 25] width 8 height 5
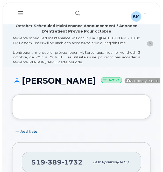
drag, startPoint x: 67, startPoint y: 101, endPoint x: 23, endPoint y: 87, distance: 46.0
click at [23, 87] on div "Collin Jadischke Active Directory Push Enabled" at bounding box center [81, 85] width 138 height 18
copy h1 "Collin Jadischke"
click at [79, 11] on icon "button" at bounding box center [77, 13] width 5 height 5
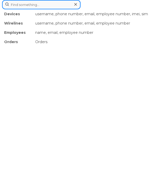
paste input "5195774522"
type input "5195774522"
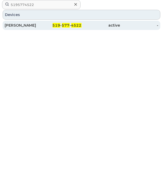
click at [41, 23] on div "Silvano Filippelli" at bounding box center [24, 25] width 38 height 5
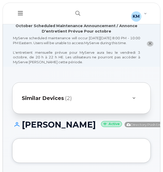
drag, startPoint x: 61, startPoint y: 137, endPoint x: 24, endPoint y: 129, distance: 38.4
click at [24, 129] on h1 "Silvano Filippelli Active Directory Push Enabled" at bounding box center [91, 124] width 159 height 9
copy h1 "[PERSON_NAME]"
click at [72, 12] on button "button" at bounding box center [77, 13] width 17 height 15
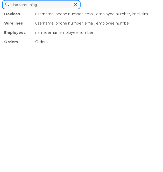
paste input "9054358912"
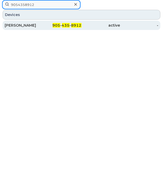
type input "9054358912"
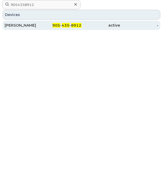
click at [42, 27] on div "Nathon Taraniuk" at bounding box center [24, 25] width 38 height 5
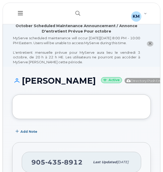
drag, startPoint x: 60, startPoint y: 96, endPoint x: 24, endPoint y: 86, distance: 37.8
click at [24, 85] on h1 "Nathon Taraniuk Active Directory Push Enabled" at bounding box center [91, 80] width 159 height 9
copy h1 "Nathon Taraniuk"
click at [77, 13] on icon "button" at bounding box center [77, 13] width 5 height 5
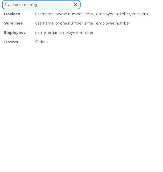
paste input "2266681642"
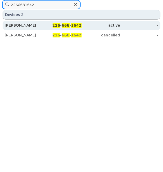
type input "2266681642"
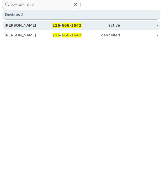
click at [37, 25] on div "STEVEN HAMAGAMI" at bounding box center [24, 25] width 38 height 5
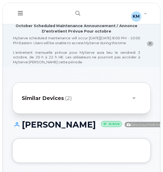
drag, startPoint x: 72, startPoint y: 140, endPoint x: 22, endPoint y: 131, distance: 50.5
click at [22, 129] on h1 "STEVEN HAMAGAMI Active Directory Push Enabled" at bounding box center [91, 124] width 159 height 9
copy h1 "[PERSON_NAME]"
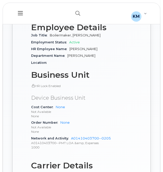
scroll to position [361, 0]
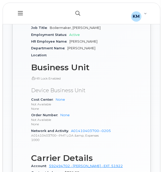
click at [74, 13] on button "button" at bounding box center [77, 13] width 17 height 15
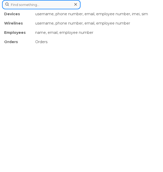
paste input "2266681705"
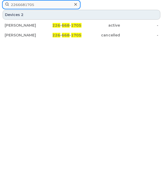
type input "2266681705"
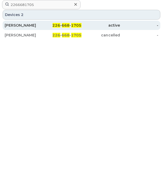
click at [40, 27] on div "[PERSON_NAME]" at bounding box center [24, 25] width 38 height 5
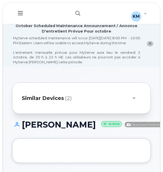
click at [78, 13] on icon "button" at bounding box center [77, 13] width 5 height 5
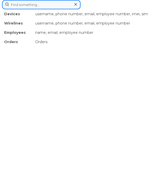
paste input "2266681705"
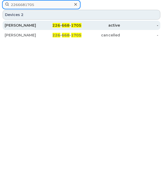
type input "2266681705"
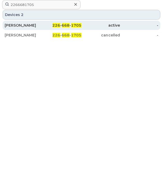
click at [38, 24] on div "[PERSON_NAME]" at bounding box center [24, 25] width 38 height 5
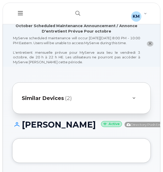
drag, startPoint x: 73, startPoint y: 144, endPoint x: 23, endPoint y: 127, distance: 52.2
click at [23, 127] on div "BRADLEY BOCK TREPANIER Active Directory Push Enabled" at bounding box center [81, 129] width 138 height 18
copy h1 "BRADLEY BOCK TREPANIER"
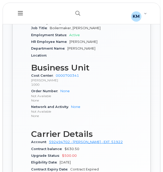
scroll to position [360, 0]
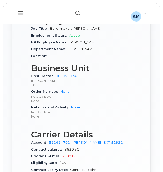
click at [76, 11] on icon "button" at bounding box center [77, 13] width 5 height 5
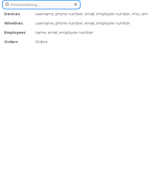
paste input "2266682498"
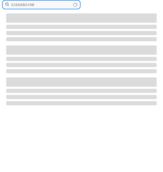
type input "2266682498"
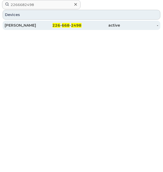
click at [58, 24] on span "226" at bounding box center [56, 25] width 8 height 5
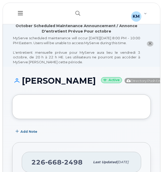
drag, startPoint x: 83, startPoint y: 97, endPoint x: 25, endPoint y: 86, distance: 58.5
click at [25, 85] on h1 "[PERSON_NAME] Active Directory Push Enabled" at bounding box center [91, 80] width 159 height 9
copy h1 "[PERSON_NAME]"
click at [78, 15] on icon "button" at bounding box center [77, 13] width 5 height 5
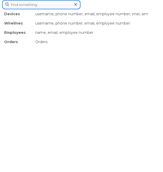
paste input "[PERSON_NAME]"
type input "[PERSON_NAME]"
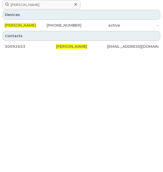
click at [75, 2] on icon at bounding box center [75, 4] width 3 height 4
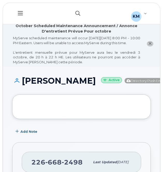
click at [77, 14] on icon "button" at bounding box center [77, 13] width 5 height 5
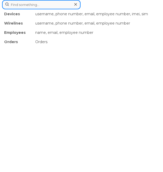
paste input "2266682502"
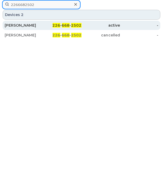
type input "2266682502"
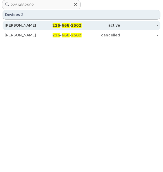
click at [43, 25] on div "226 - 668 - 2502" at bounding box center [62, 25] width 38 height 5
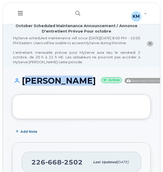
drag, startPoint x: 65, startPoint y: 104, endPoint x: 24, endPoint y: 89, distance: 43.1
click at [24, 89] on div "[PERSON_NAME] Active Directory Push Enabled" at bounding box center [81, 85] width 138 height 18
copy h1 "[PERSON_NAME]"
click at [75, 11] on button "button" at bounding box center [77, 13] width 17 height 15
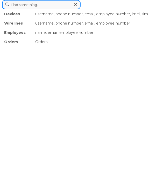
paste input "2266682923"
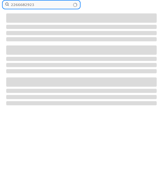
type input "2266682923"
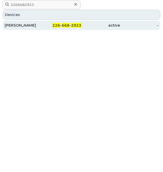
click at [39, 27] on div "[PERSON_NAME]" at bounding box center [24, 25] width 38 height 5
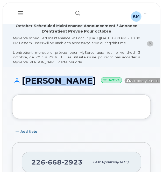
drag, startPoint x: 60, startPoint y: 106, endPoint x: 22, endPoint y: 85, distance: 42.8
click at [22, 85] on div "[PERSON_NAME] Active Directory Push Enabled" at bounding box center [81, 85] width 138 height 18
copy h1 "[PERSON_NAME]"
click at [74, 9] on button "button" at bounding box center [77, 13] width 17 height 15
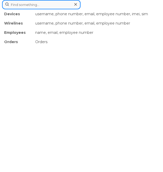
paste input "2266683690"
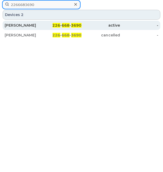
type input "2266683690"
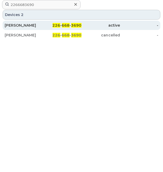
click at [48, 26] on div "226 - 668 - 3690" at bounding box center [62, 25] width 38 height 5
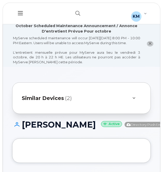
drag, startPoint x: 62, startPoint y: 135, endPoint x: 23, endPoint y: 128, distance: 39.4
click at [23, 128] on h1 "[PERSON_NAME] Active Directory Push Enabled" at bounding box center [91, 124] width 159 height 9
copy h1 "ANDREW HISCOCK"
click at [75, 14] on icon "button" at bounding box center [77, 13] width 5 height 5
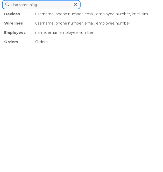
paste input "2266685148"
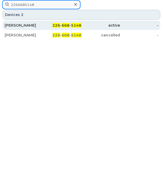
type input "2266685148"
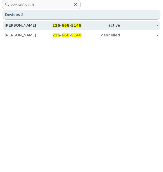
click at [45, 23] on div "226 - 668 - 5148" at bounding box center [62, 25] width 38 height 5
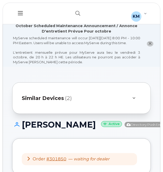
drag, startPoint x: 49, startPoint y: 142, endPoint x: 23, endPoint y: 125, distance: 31.1
click at [23, 125] on h1 "[PERSON_NAME] Active Directory Push Enabled" at bounding box center [91, 124] width 159 height 9
copy h1 "[PERSON_NAME]"
